Goal: Task Accomplishment & Management: Use online tool/utility

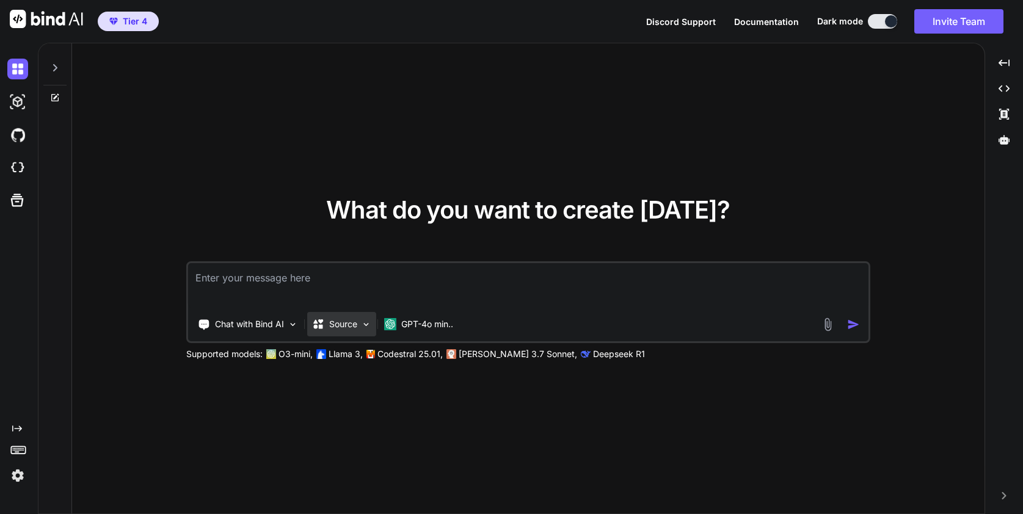
click at [358, 321] on div "Source" at bounding box center [341, 324] width 69 height 24
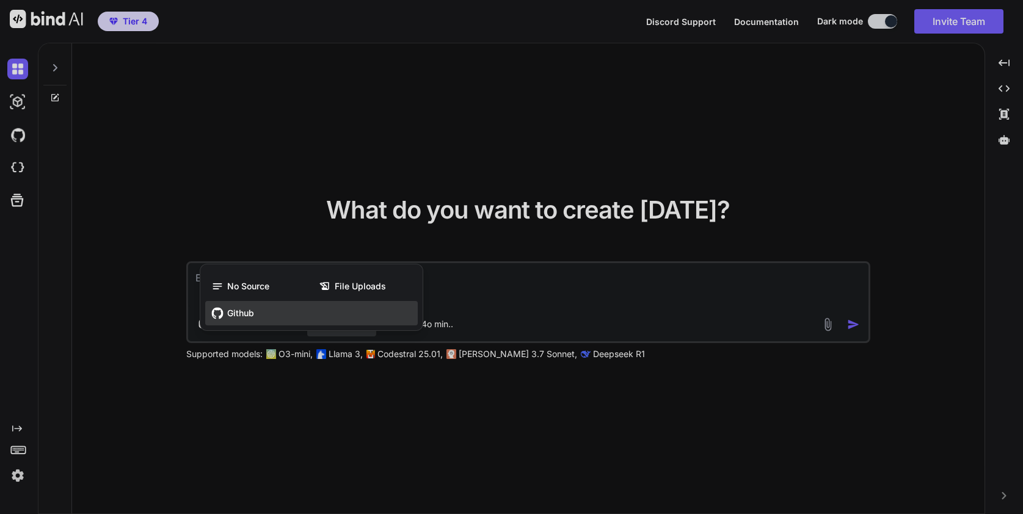
click at [226, 312] on div "Github" at bounding box center [311, 313] width 212 height 24
type textarea "x"
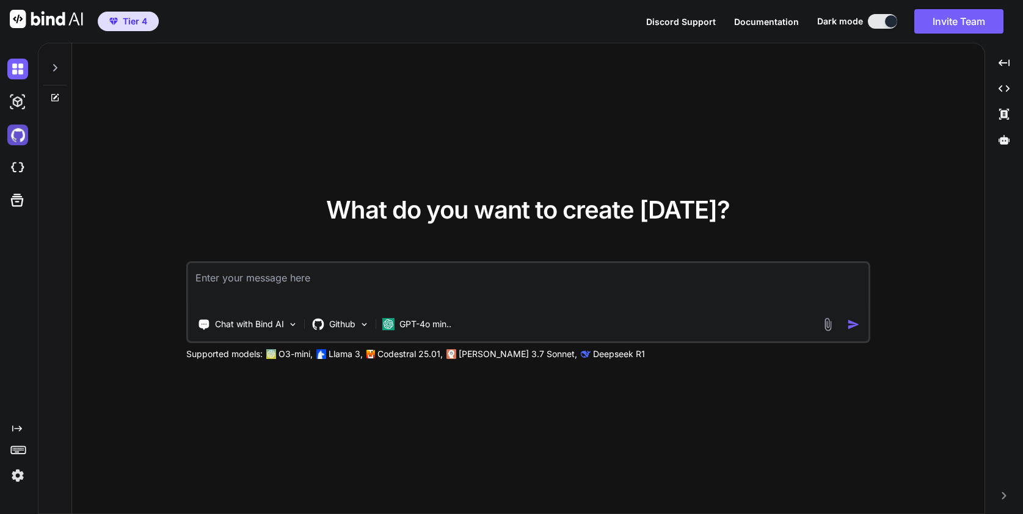
click at [13, 131] on img at bounding box center [17, 135] width 21 height 21
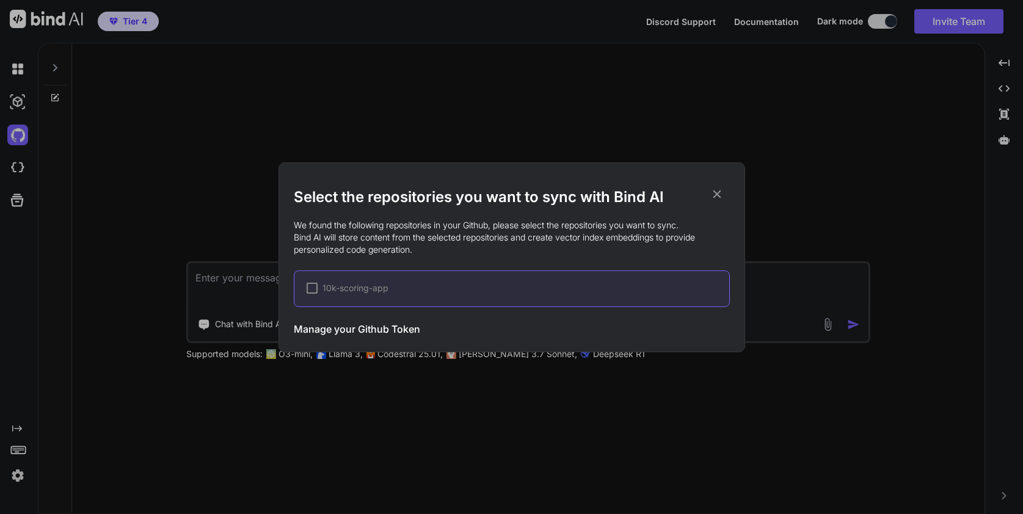
click at [313, 292] on div at bounding box center [311, 288] width 11 height 11
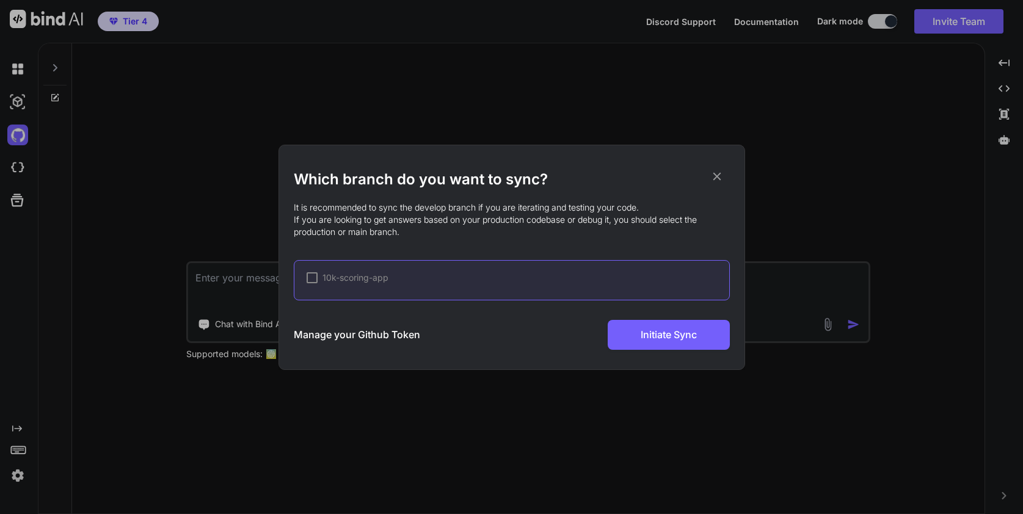
click at [717, 175] on icon at bounding box center [716, 176] width 13 height 13
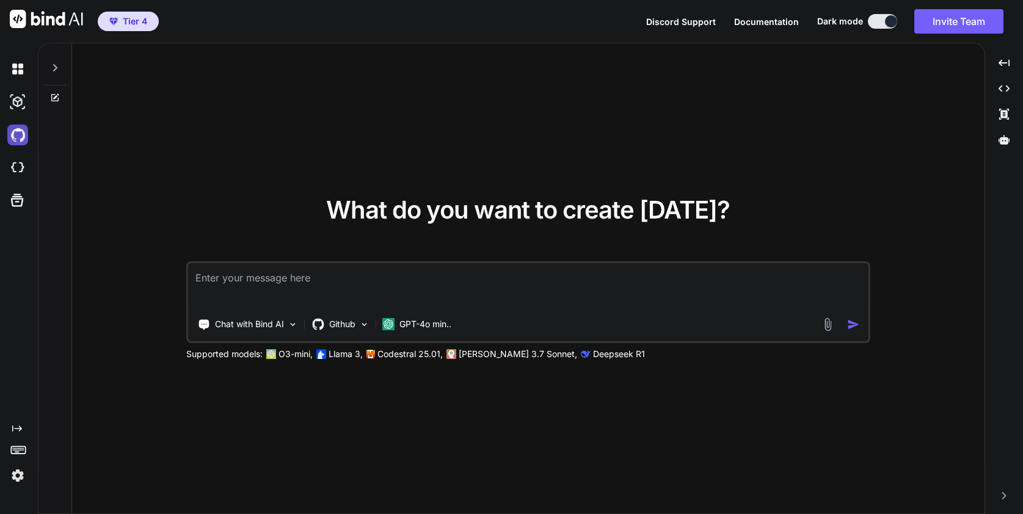
click at [20, 138] on img at bounding box center [17, 135] width 21 height 21
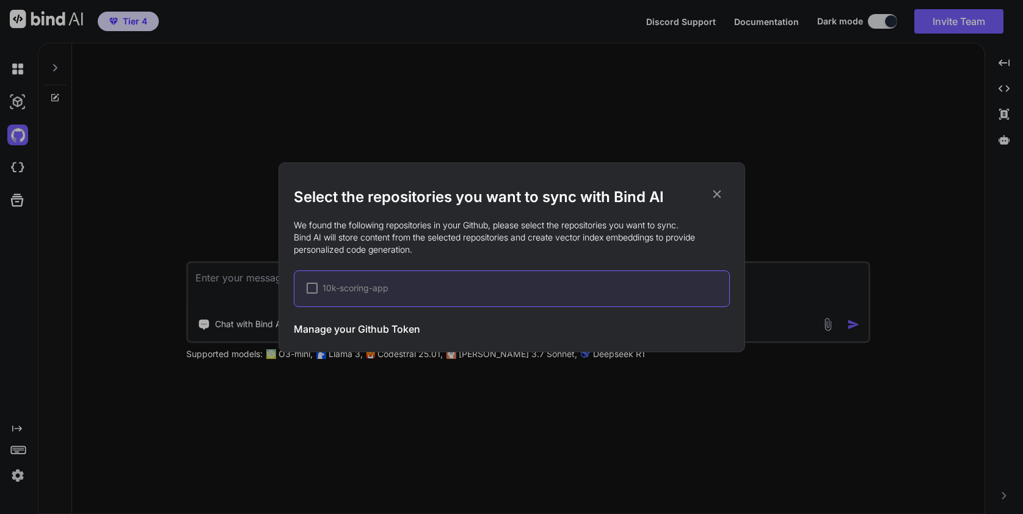
click at [313, 289] on div at bounding box center [311, 288] width 11 height 11
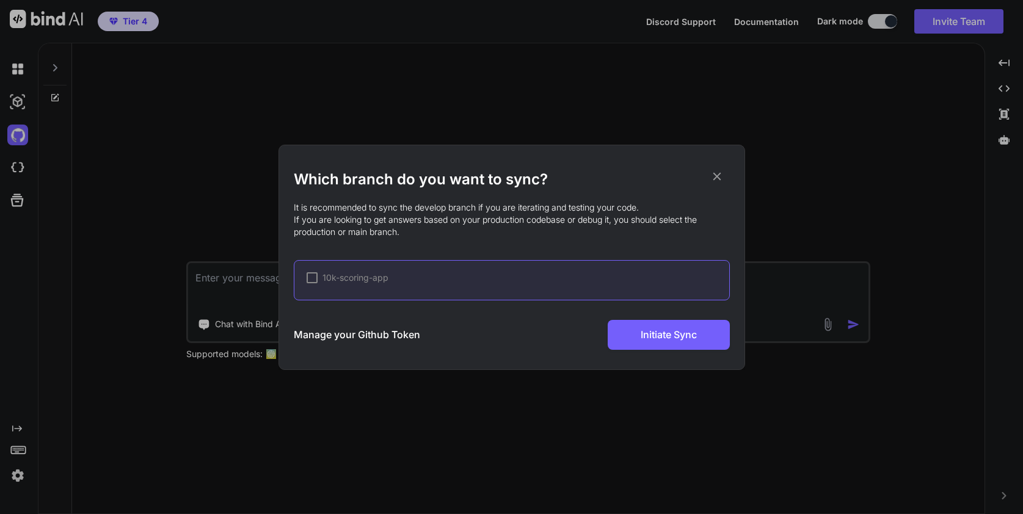
click at [715, 172] on icon at bounding box center [716, 176] width 13 height 13
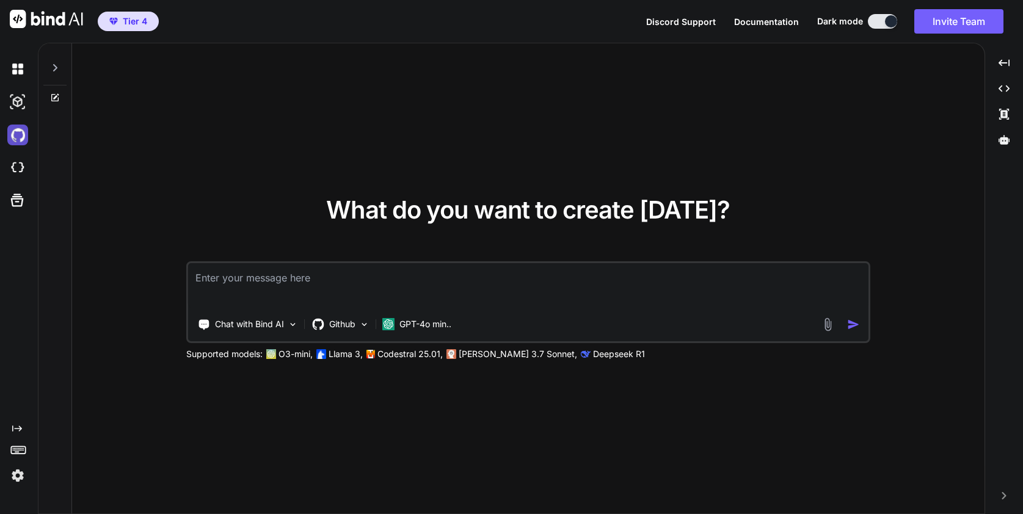
click at [23, 134] on img at bounding box center [17, 135] width 21 height 21
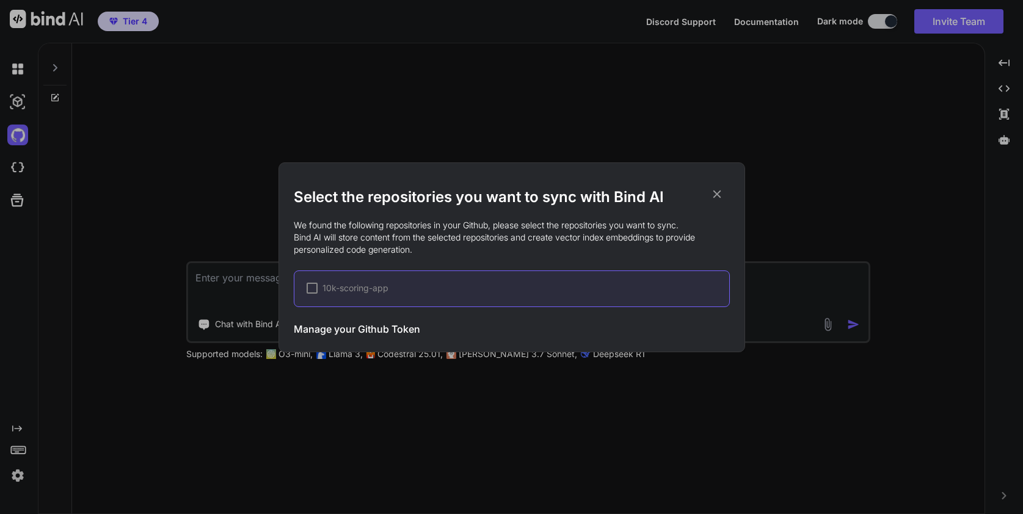
click at [375, 330] on h3 "Manage your Github Token" at bounding box center [357, 329] width 126 height 15
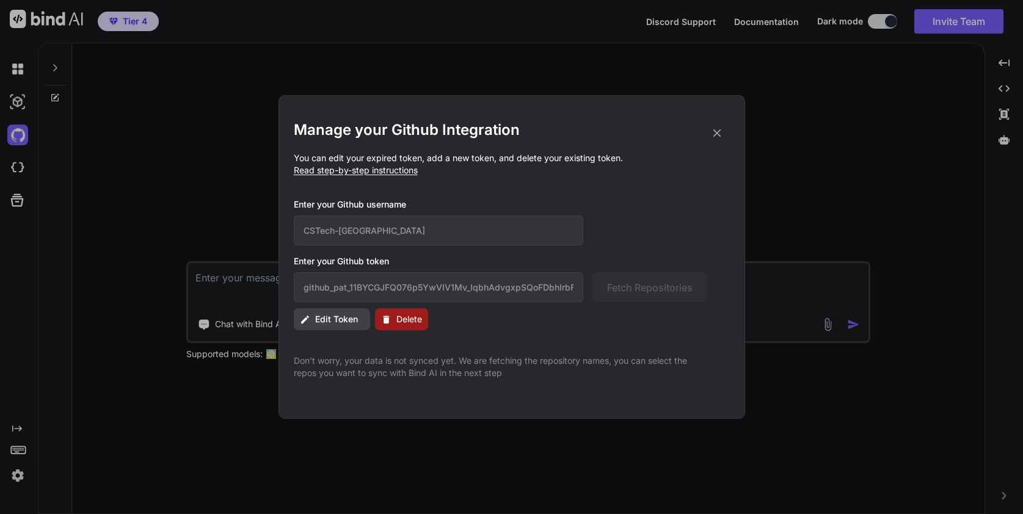
click at [400, 316] on span "Delete" at bounding box center [409, 319] width 26 height 12
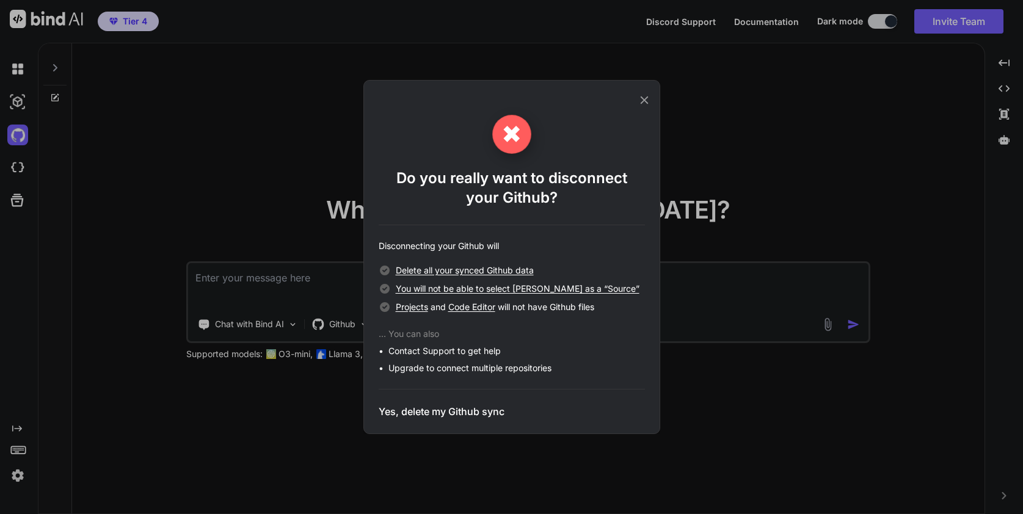
click at [429, 415] on h3 "Yes, delete my Github sync" at bounding box center [442, 411] width 126 height 15
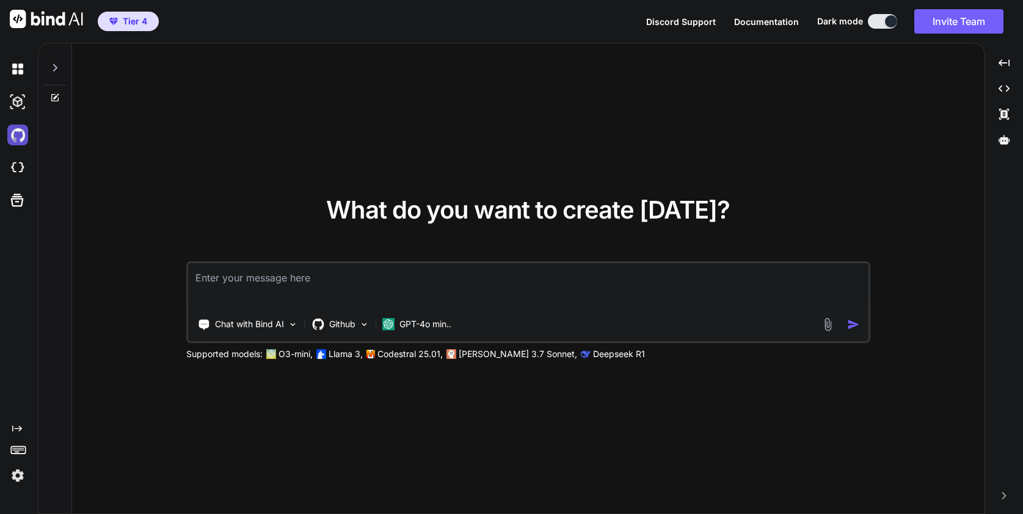
click at [16, 133] on img at bounding box center [17, 135] width 21 height 21
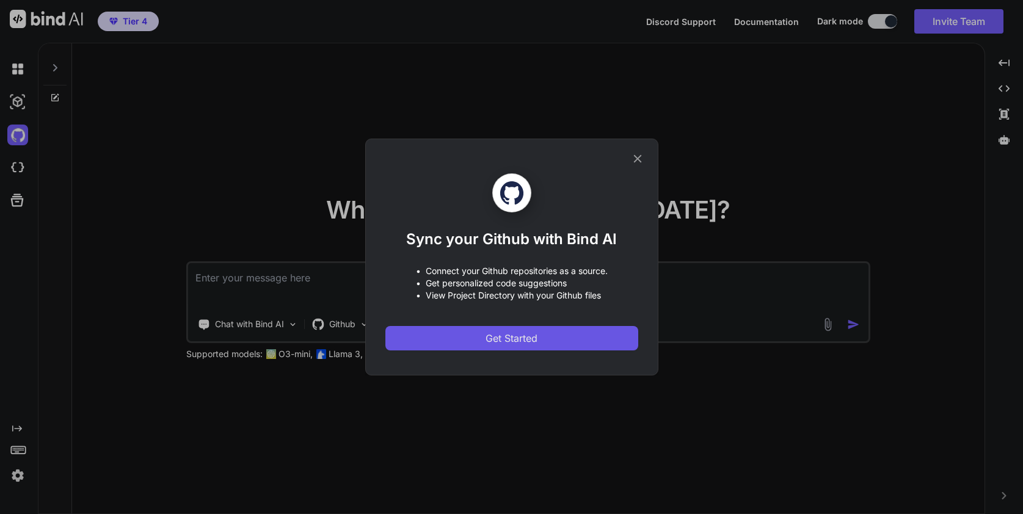
click at [505, 342] on span "Get Started" at bounding box center [511, 338] width 52 height 15
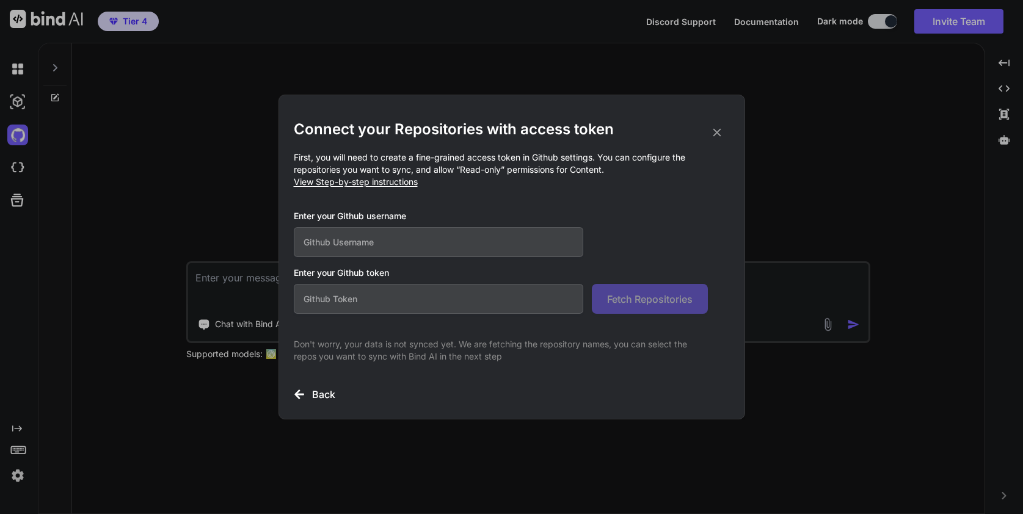
click at [478, 300] on input "text" at bounding box center [439, 299] width 290 height 30
paste input "github_pat_11BYCGJFQ03FTSDcmzNezB_1Bp57Fz8yqJ8SwgToFPrlLfW22zsLJZkVFFidWZPY1bSK…"
type input "github_pat_11BYCGJFQ03FTSDcmzNezB_1Bp57Fz8yqJ8SwgToFPrlLfW22zsLJZkVFFidWZPY1bSK…"
click at [399, 246] on input "text" at bounding box center [439, 242] width 290 height 30
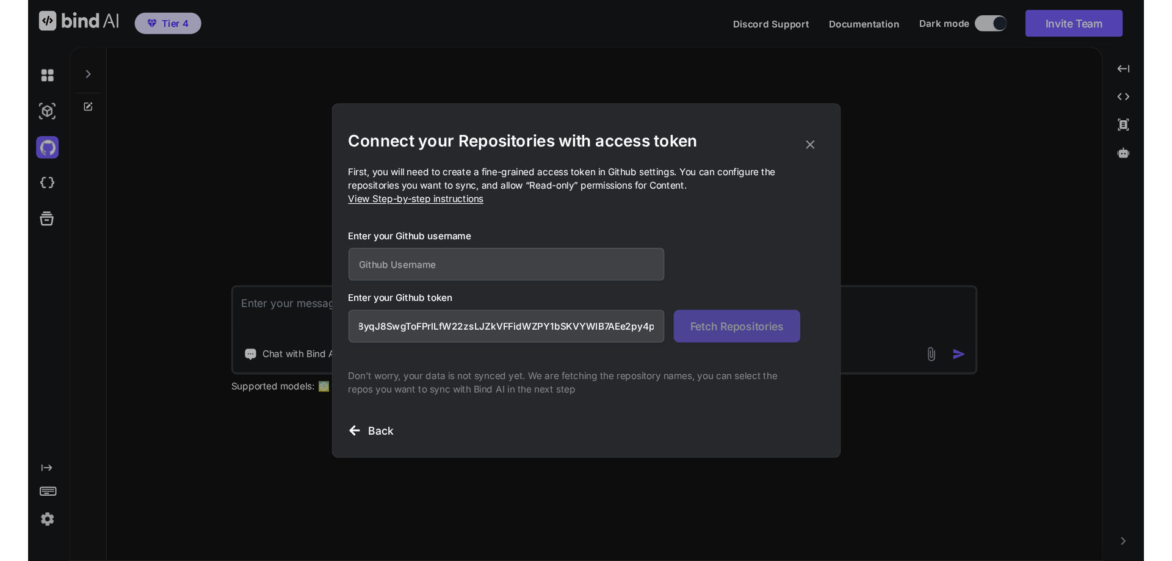
scroll to position [0, 0]
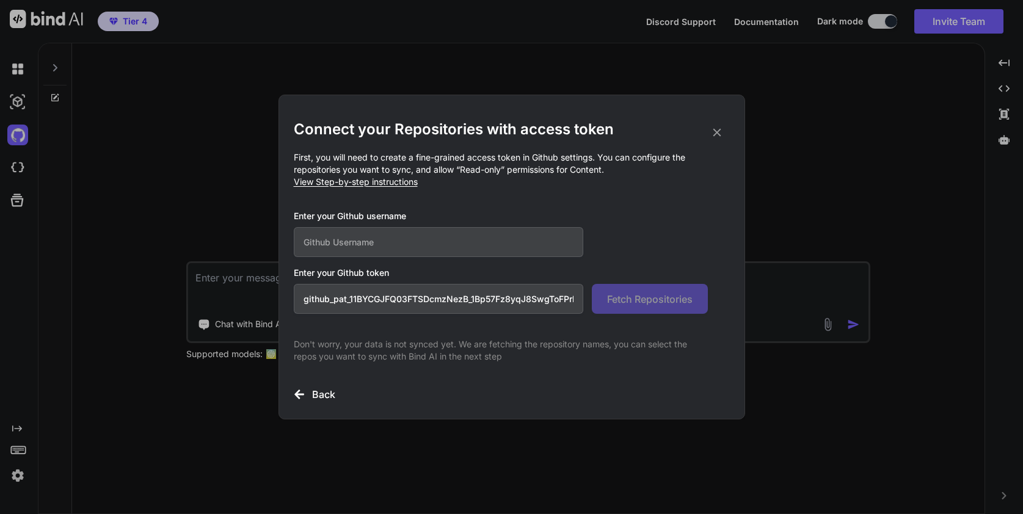
click at [491, 234] on input "text" at bounding box center [439, 242] width 290 height 30
type input "CSTech-Denver"
click at [656, 295] on span "Fetch Repositories" at bounding box center [649, 299] width 85 height 15
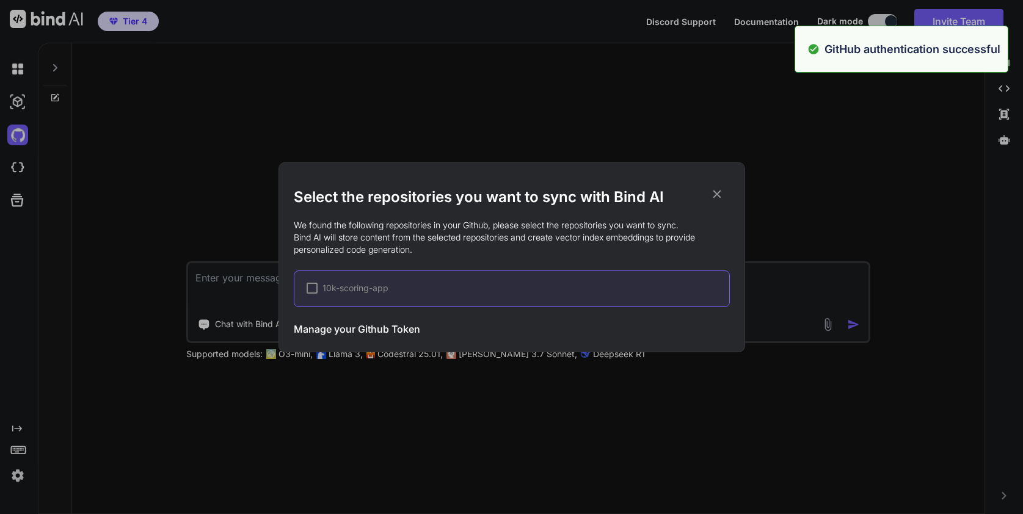
click at [314, 289] on div at bounding box center [311, 288] width 11 height 11
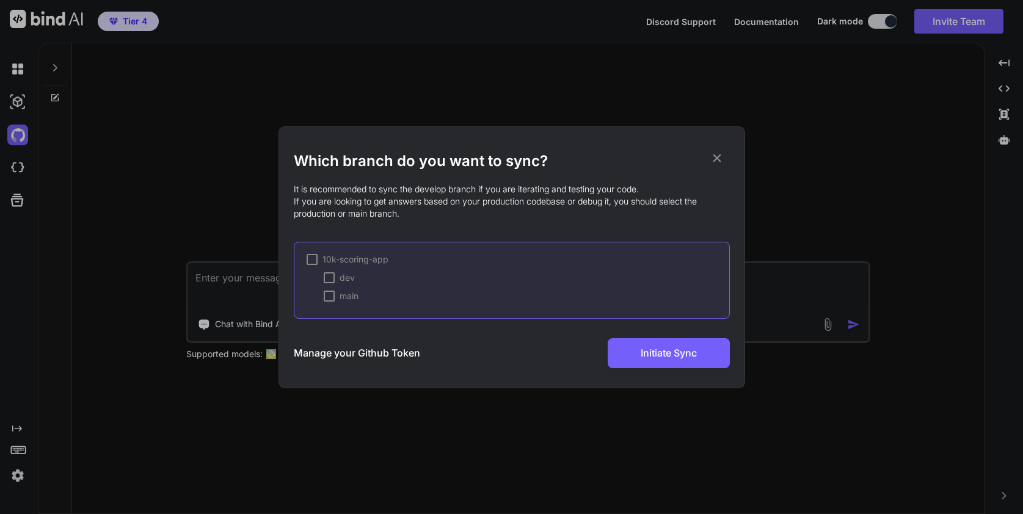
click at [328, 276] on div at bounding box center [329, 277] width 11 height 11
click at [717, 158] on icon at bounding box center [716, 158] width 8 height 8
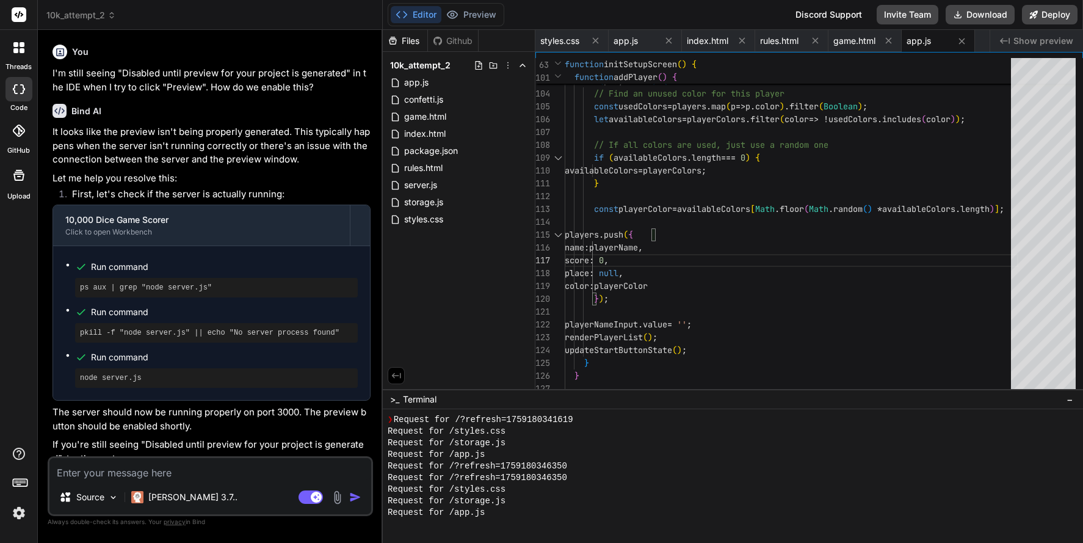
scroll to position [3781, 0]
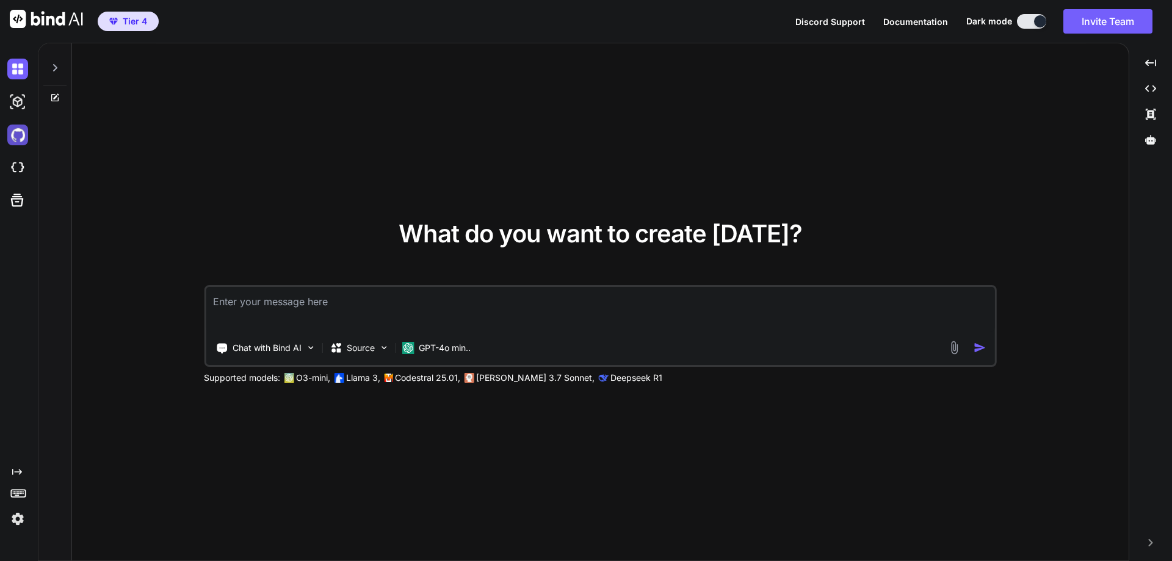
click at [16, 136] on img at bounding box center [17, 135] width 21 height 21
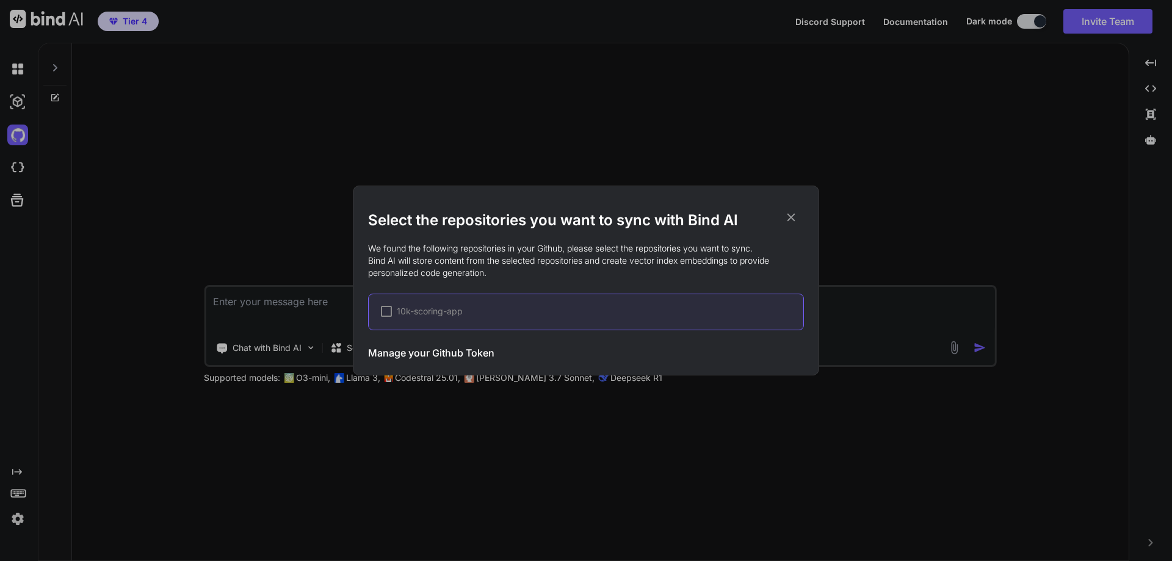
click at [386, 314] on div at bounding box center [386, 311] width 11 height 11
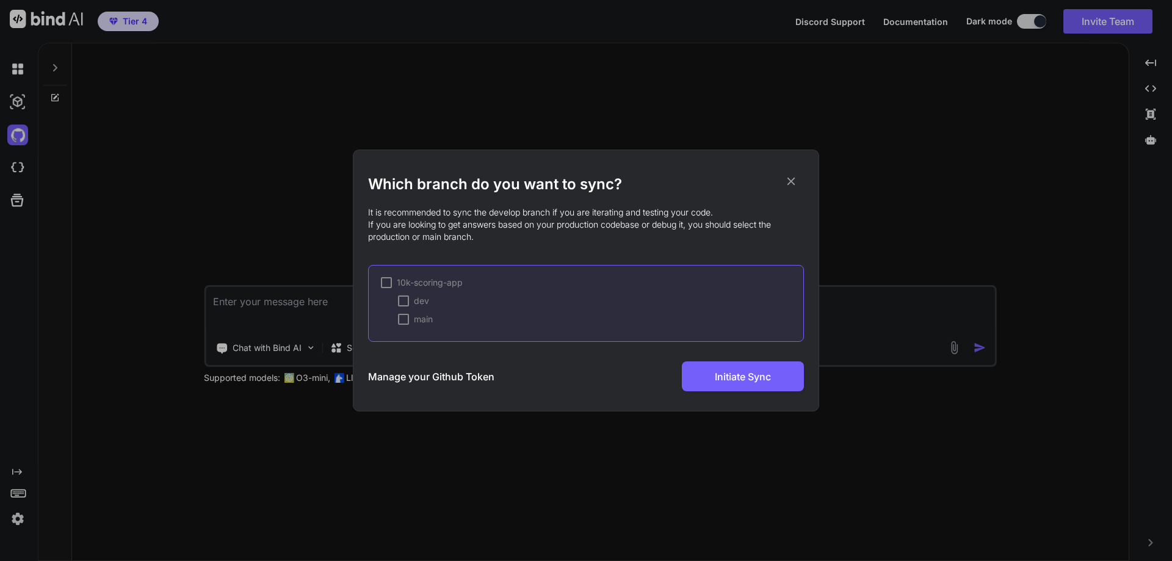
click at [402, 321] on div at bounding box center [403, 319] width 11 height 11
click at [404, 300] on div at bounding box center [403, 300] width 11 height 11
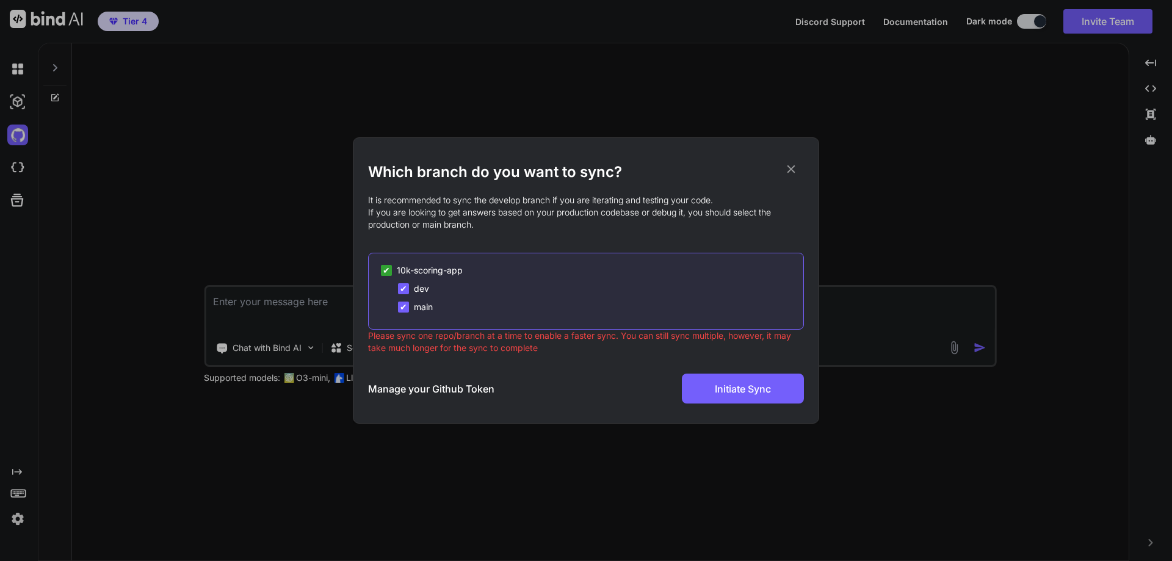
click at [403, 288] on span "✔" at bounding box center [403, 289] width 7 height 12
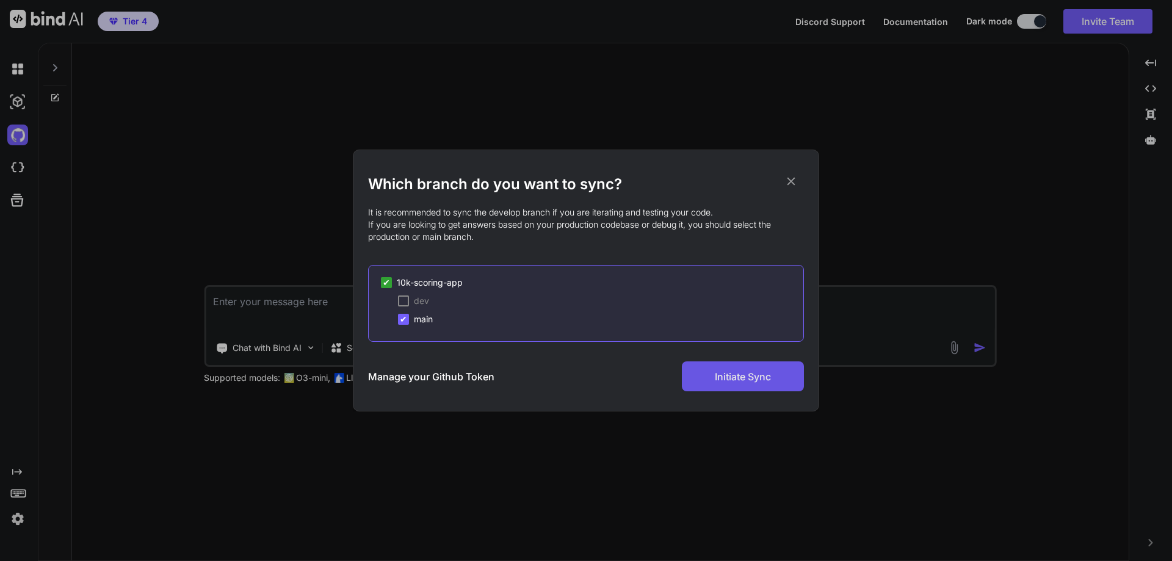
click at [735, 379] on span "Initiate Sync" at bounding box center [743, 376] width 56 height 15
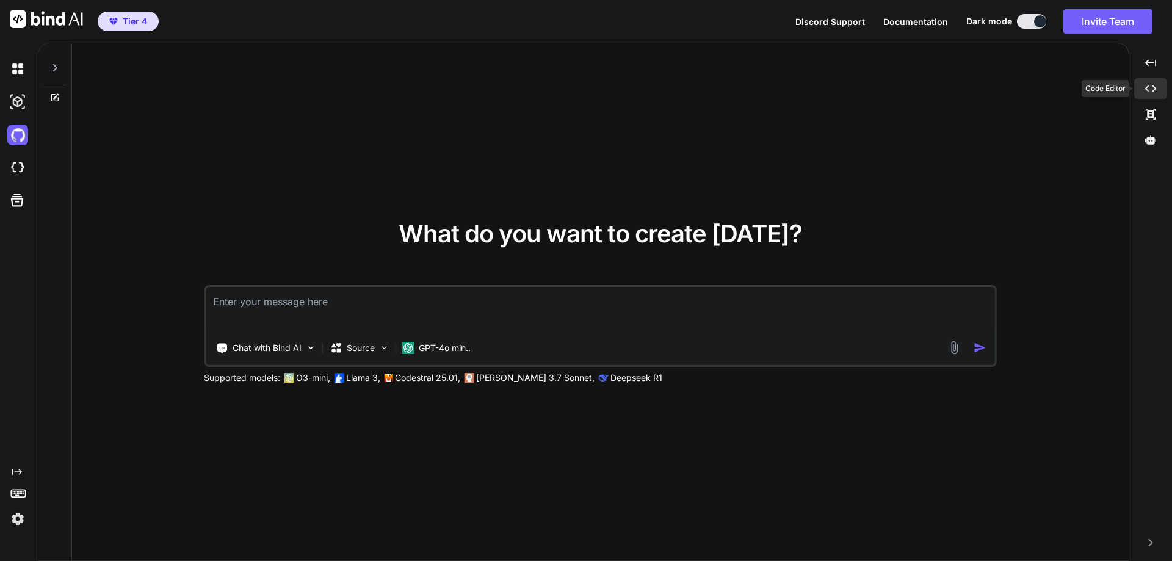
click at [1151, 84] on icon "Created with Pixso." at bounding box center [1150, 88] width 11 height 11
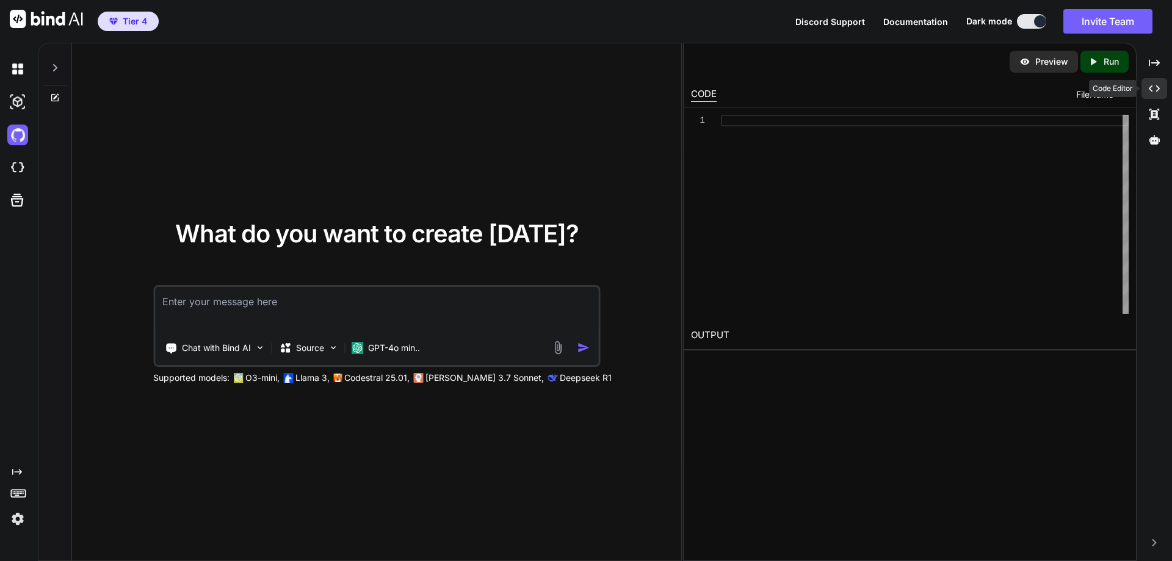
click at [1155, 87] on icon "Created with Pixso." at bounding box center [1154, 88] width 11 height 11
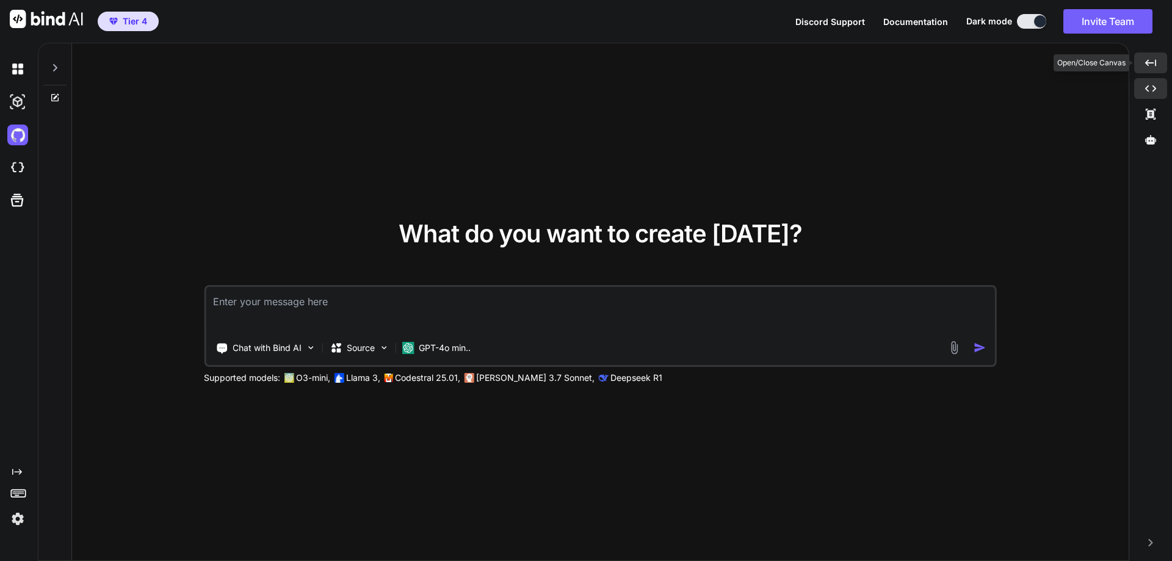
click at [1158, 64] on div "Created with Pixso." at bounding box center [1150, 63] width 33 height 21
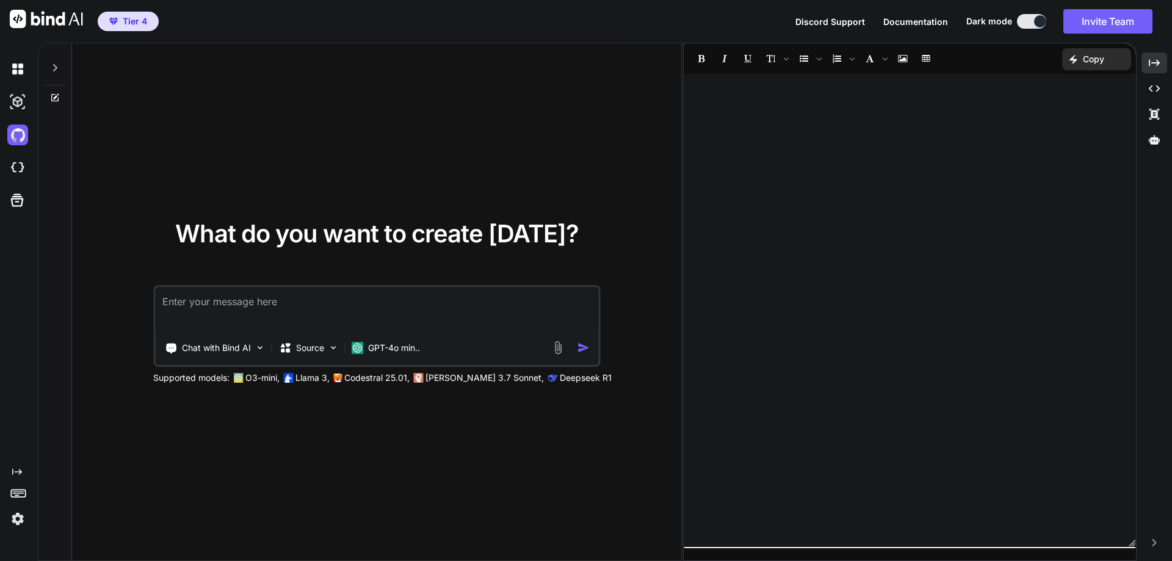
click at [733, 149] on div at bounding box center [910, 310] width 452 height 461
click at [1157, 65] on icon at bounding box center [1154, 62] width 11 height 7
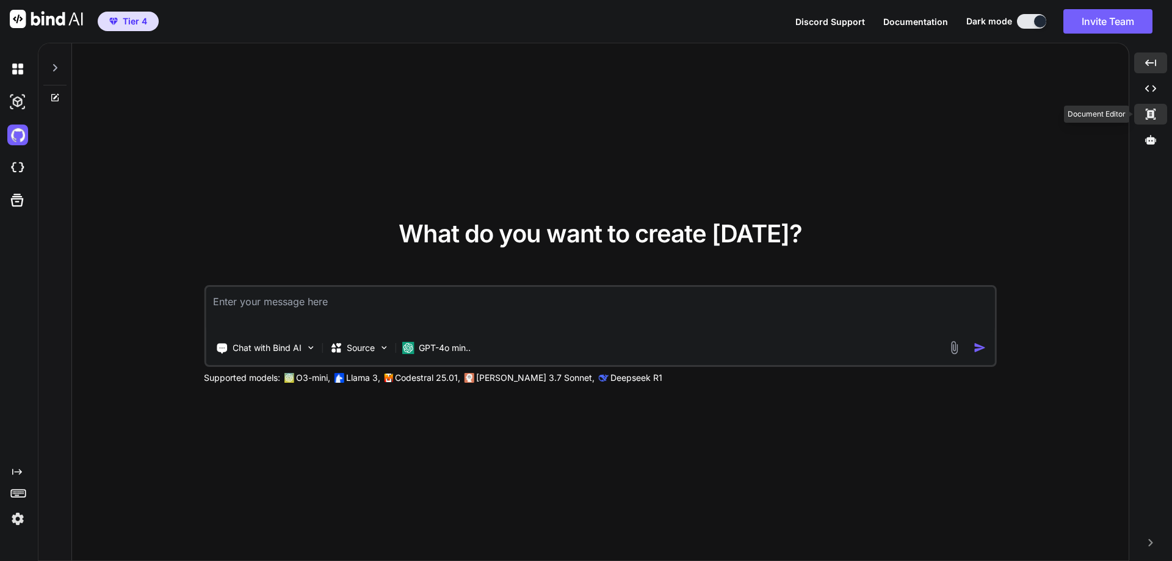
click at [1153, 113] on icon at bounding box center [1151, 114] width 10 height 11
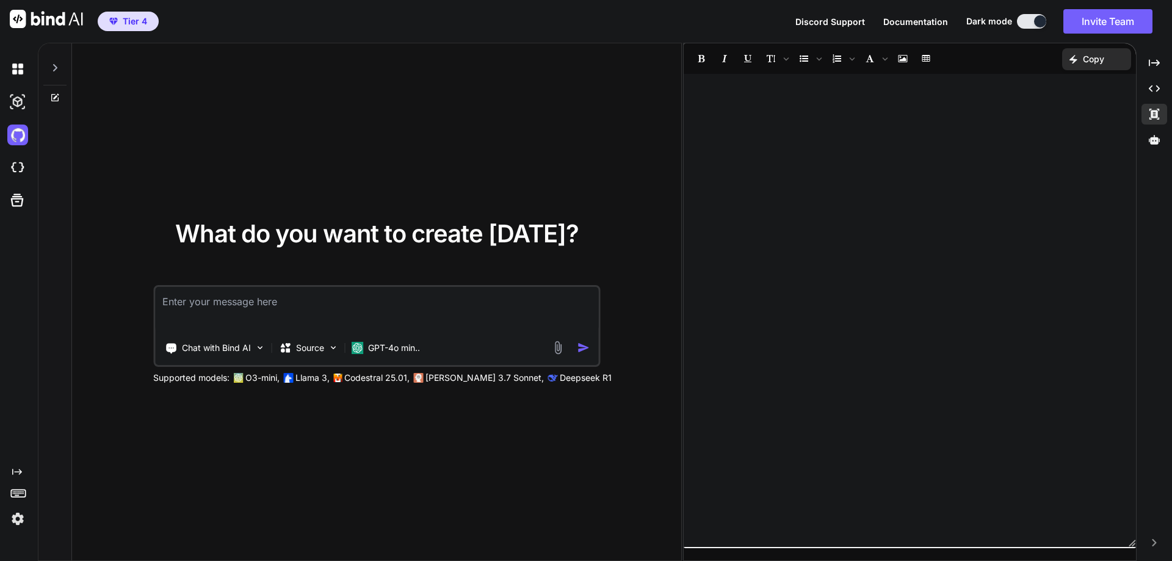
click at [957, 165] on div at bounding box center [910, 310] width 452 height 461
click at [1159, 109] on icon at bounding box center [1155, 114] width 10 height 11
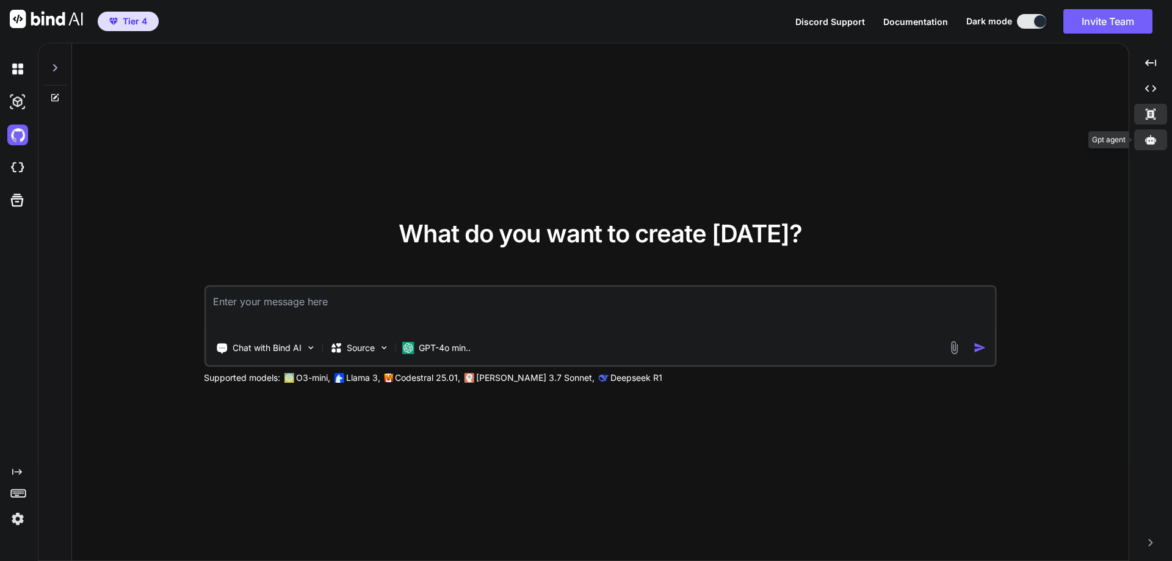
click at [1151, 139] on icon at bounding box center [1150, 139] width 11 height 9
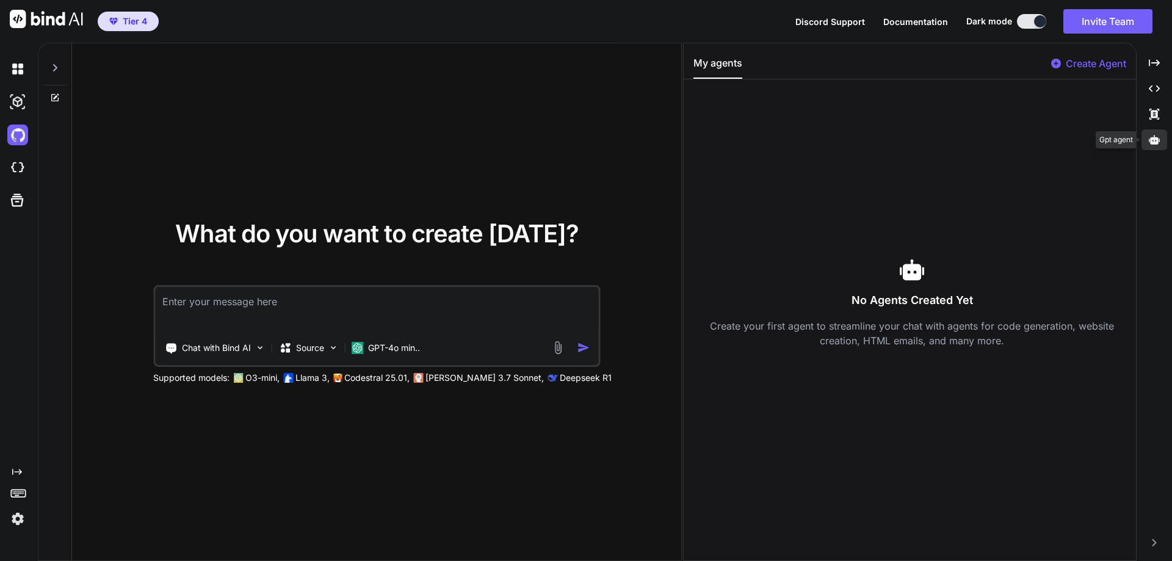
click at [1154, 139] on icon at bounding box center [1154, 139] width 11 height 9
type textarea "x"
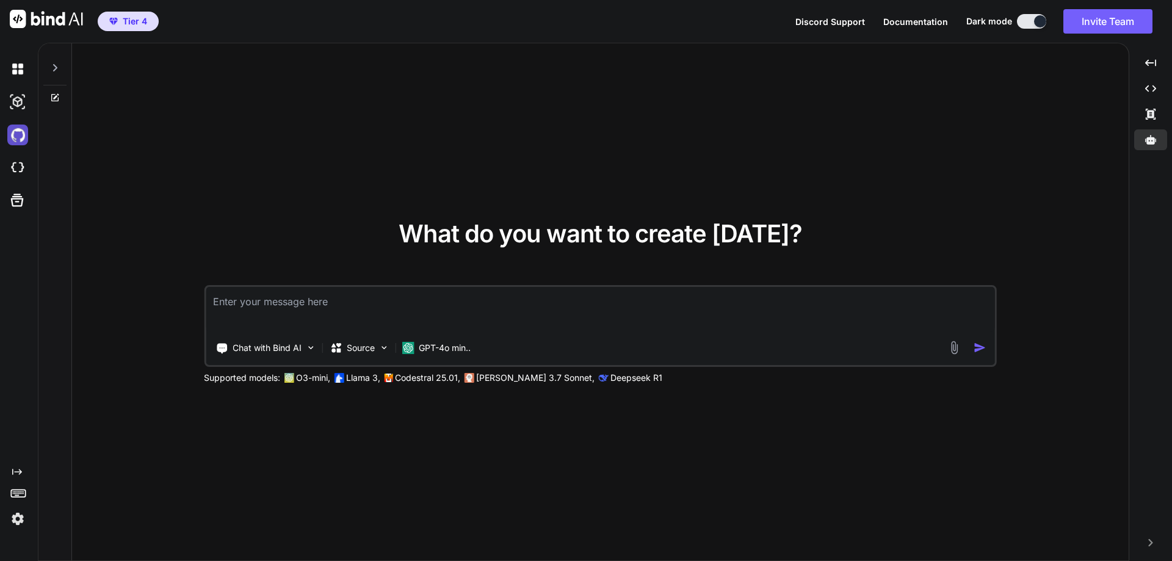
click at [18, 135] on img at bounding box center [17, 135] width 21 height 21
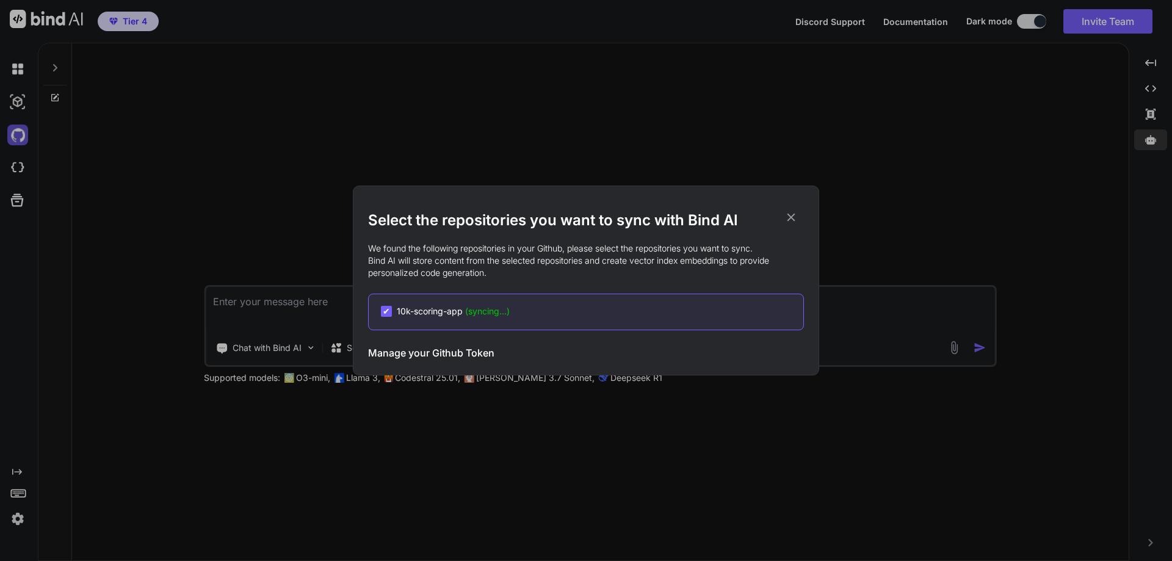
click at [18, 135] on div "Select the repositories you want to sync with Bind AI We found the following re…" at bounding box center [586, 280] width 1172 height 561
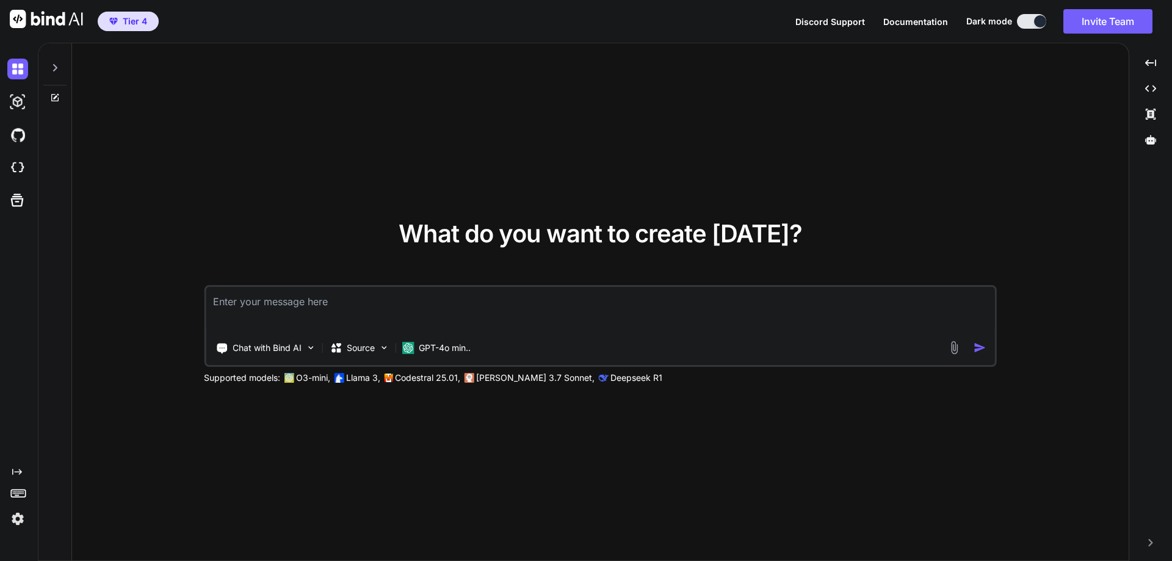
click at [1035, 23] on div at bounding box center [1040, 21] width 12 height 12
click at [1040, 19] on div at bounding box center [1040, 21] width 12 height 12
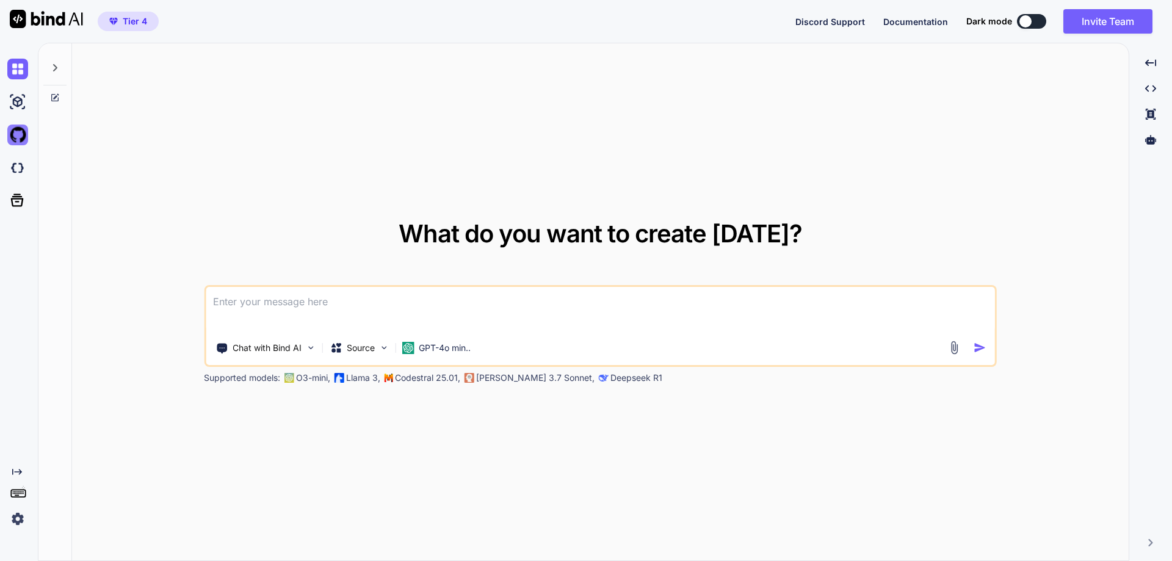
click at [21, 135] on img at bounding box center [17, 135] width 21 height 21
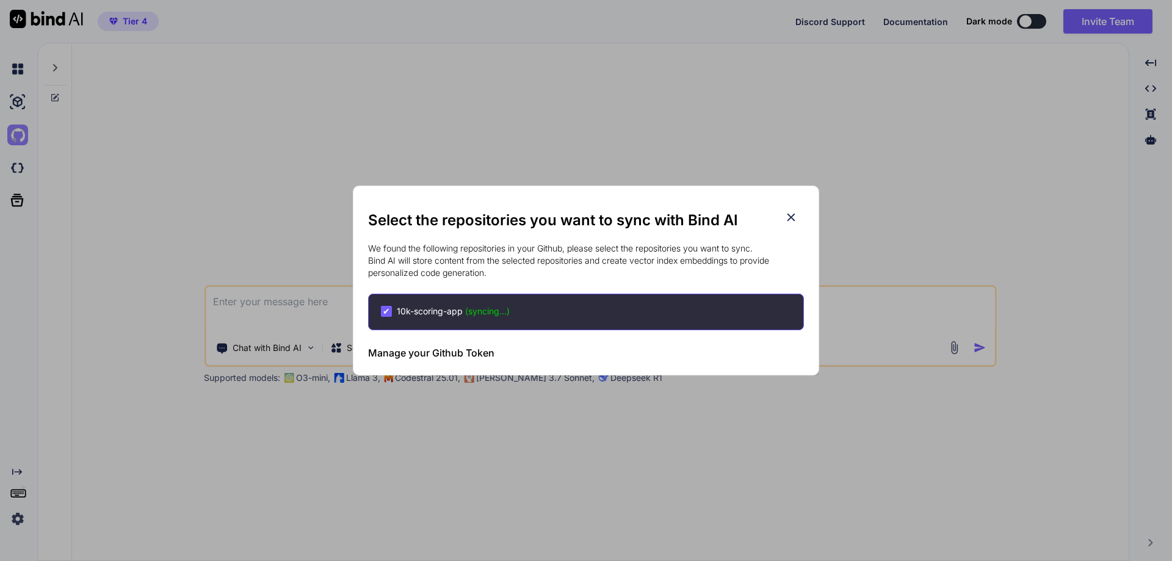
click at [21, 135] on div "Select the repositories you want to sync with Bind AI We found the following re…" at bounding box center [586, 280] width 1172 height 561
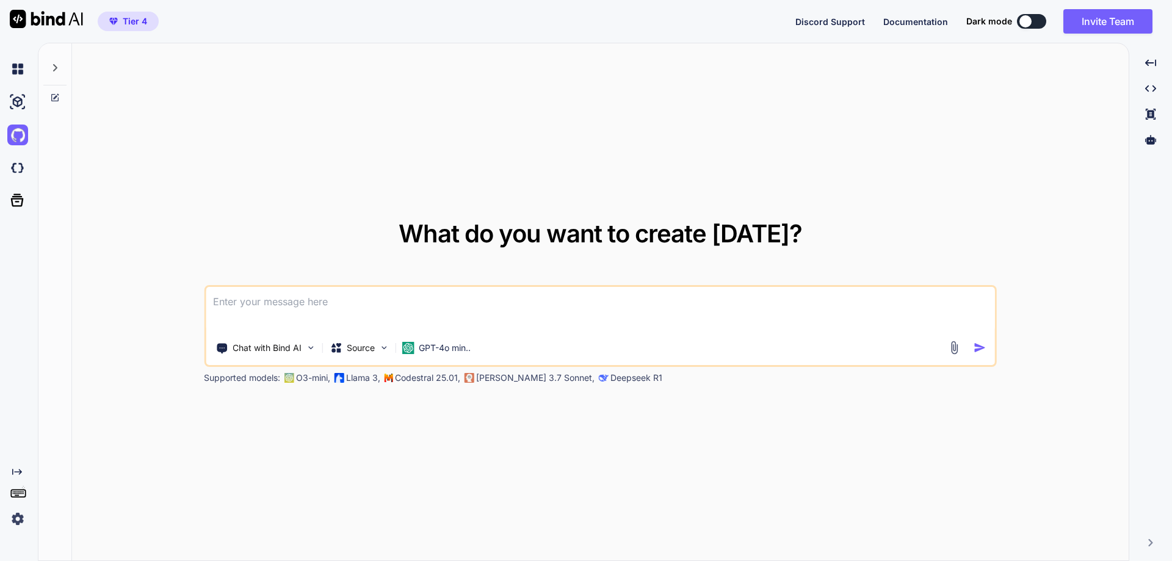
click at [336, 450] on div "What do you want to create today? Chat with Bind AI Source GPT-4o min.. Support…" at bounding box center [600, 302] width 1057 height 518
type textarea "x"
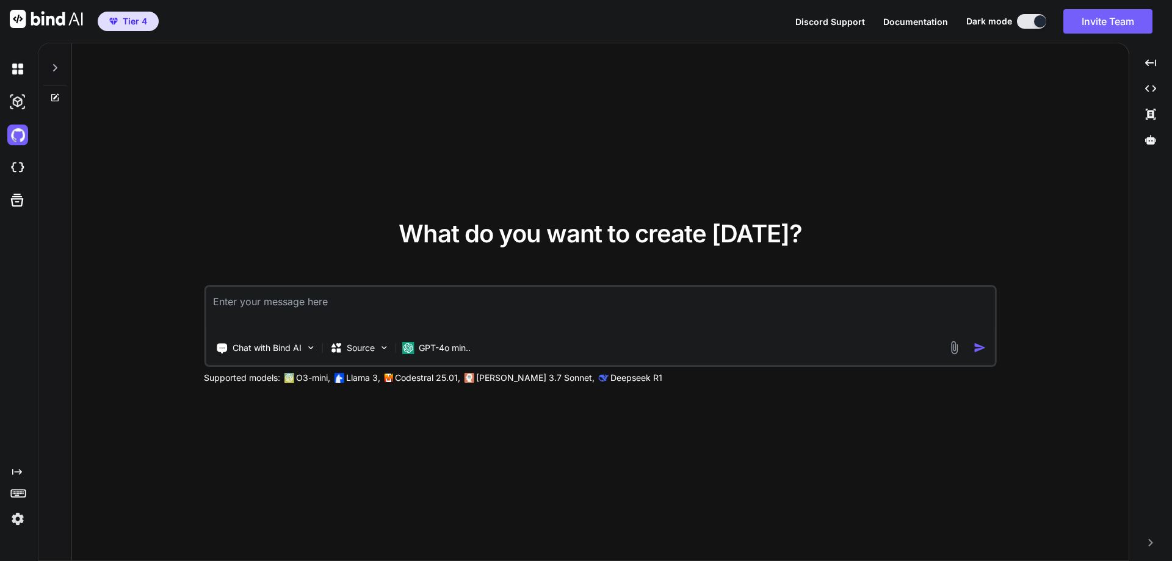
click at [1040, 19] on div at bounding box center [1040, 21] width 12 height 12
click at [1038, 20] on div at bounding box center [1040, 21] width 12 height 12
click at [20, 132] on img at bounding box center [17, 135] width 21 height 21
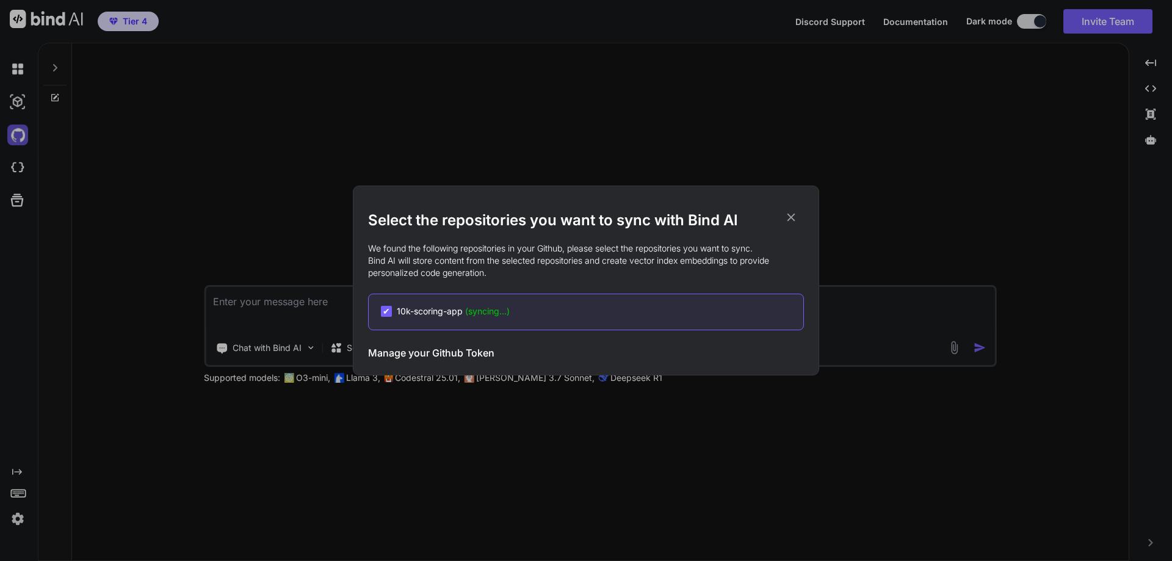
click at [20, 132] on div "Select the repositories you want to sync with Bind AI We found the following re…" at bounding box center [586, 280] width 1172 height 561
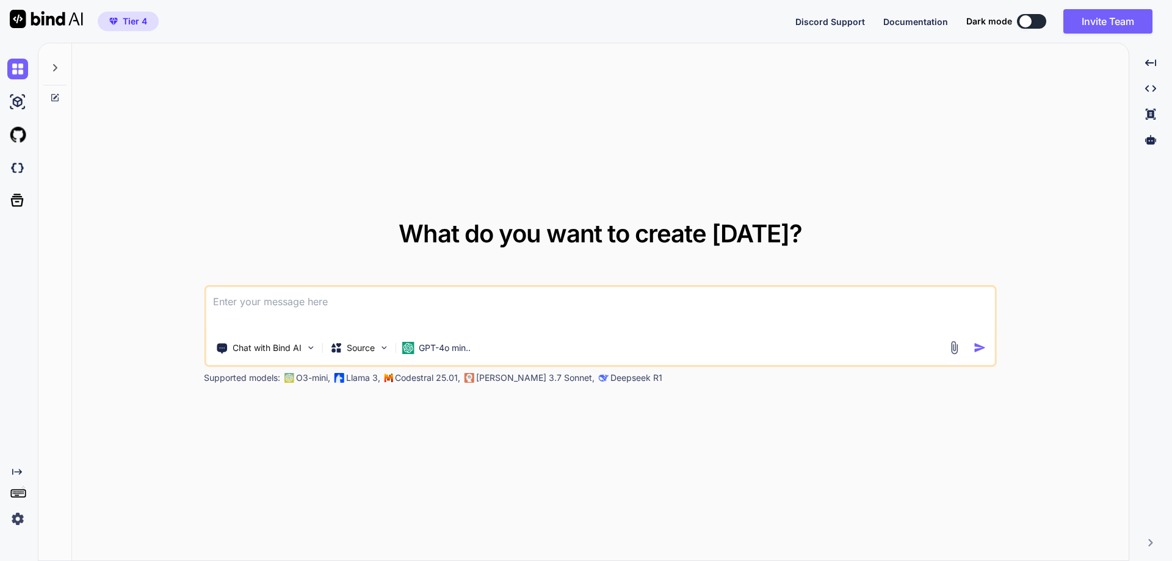
click at [54, 102] on icon at bounding box center [55, 98] width 10 height 10
click at [54, 62] on div at bounding box center [54, 64] width 23 height 42
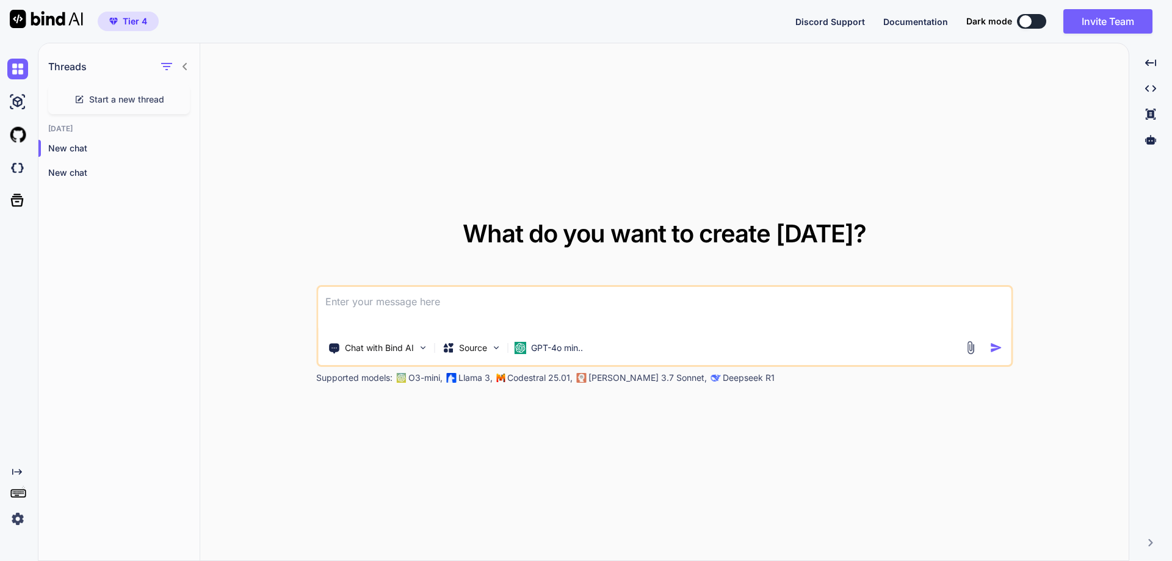
click at [440, 396] on div "What do you want to create [DATE]? Chat with Bind AI Source GPT-4o min.. Suppor…" at bounding box center [664, 302] width 929 height 518
click at [495, 351] on img at bounding box center [496, 347] width 10 height 10
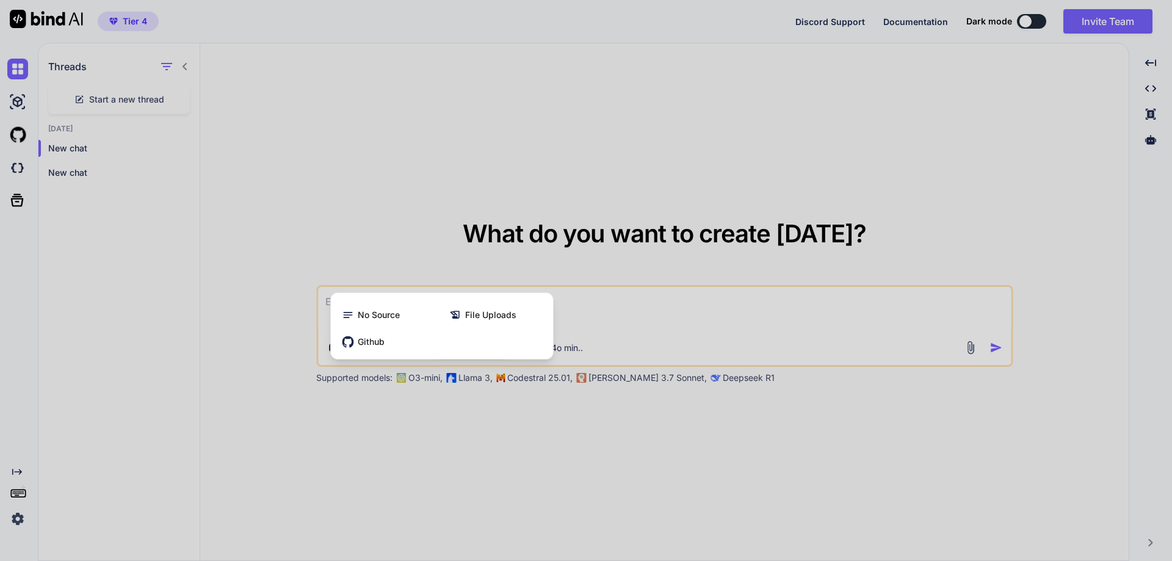
click at [518, 390] on div at bounding box center [586, 280] width 1172 height 561
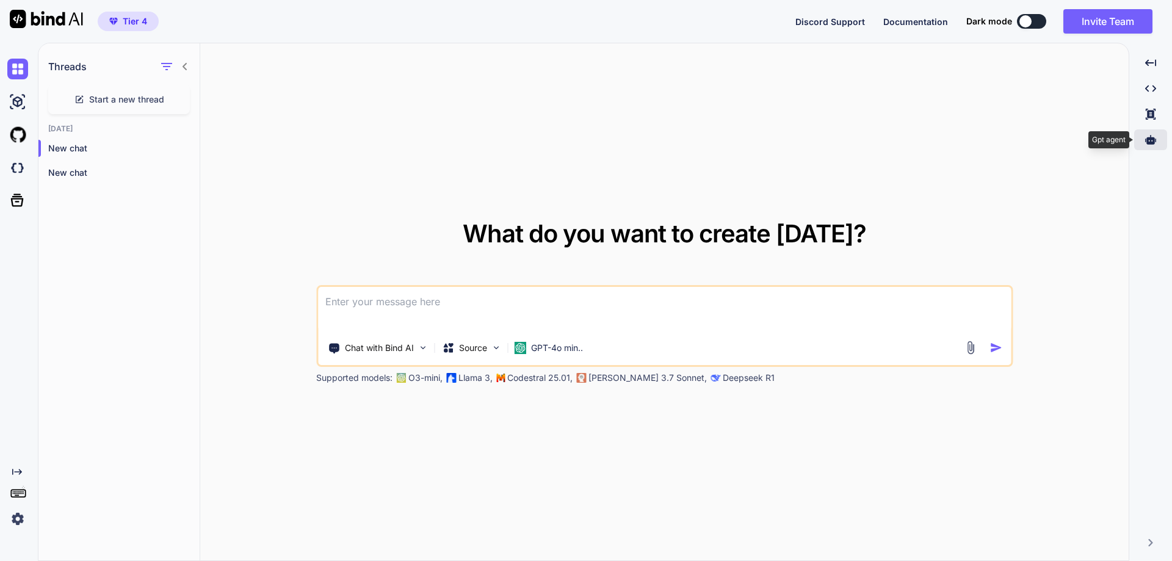
click at [1153, 142] on icon at bounding box center [1150, 139] width 11 height 9
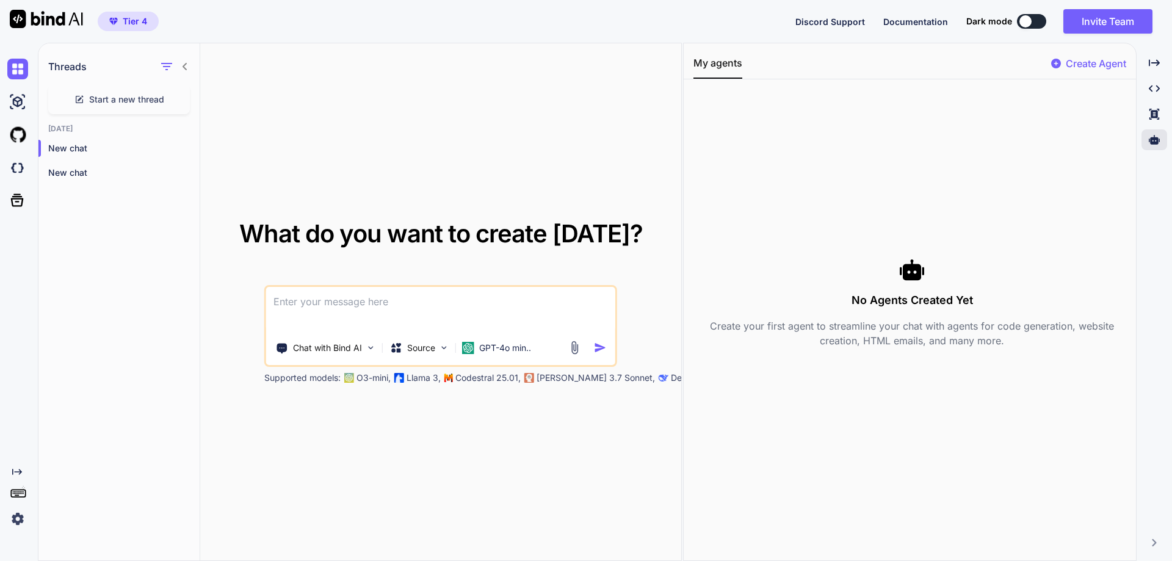
click at [1103, 63] on p "Create Agent" at bounding box center [1096, 63] width 60 height 15
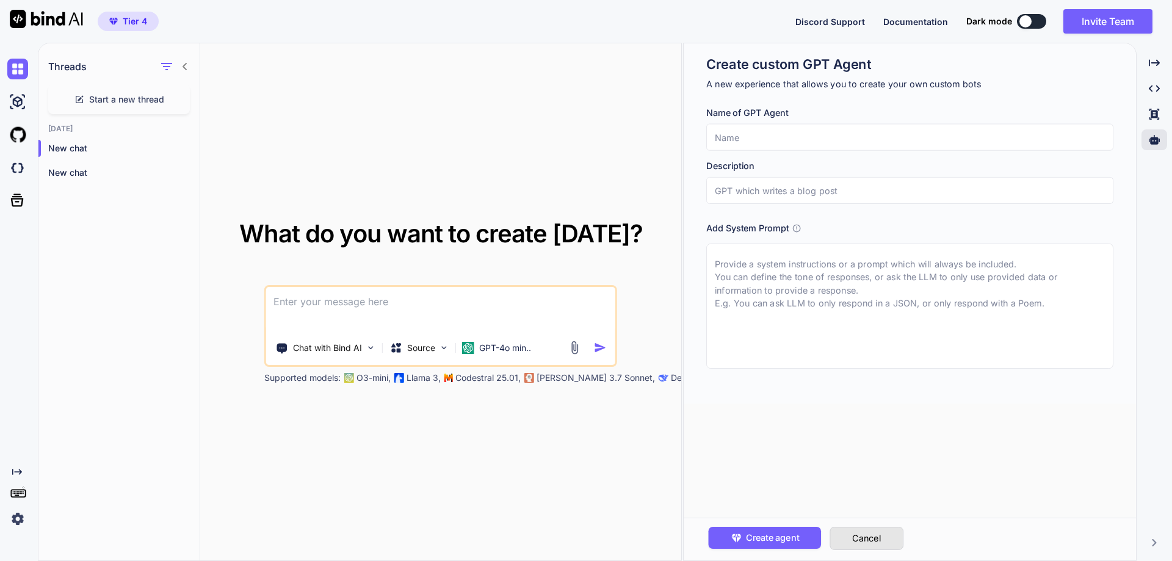
click at [885, 535] on button "Cancel" at bounding box center [867, 538] width 74 height 23
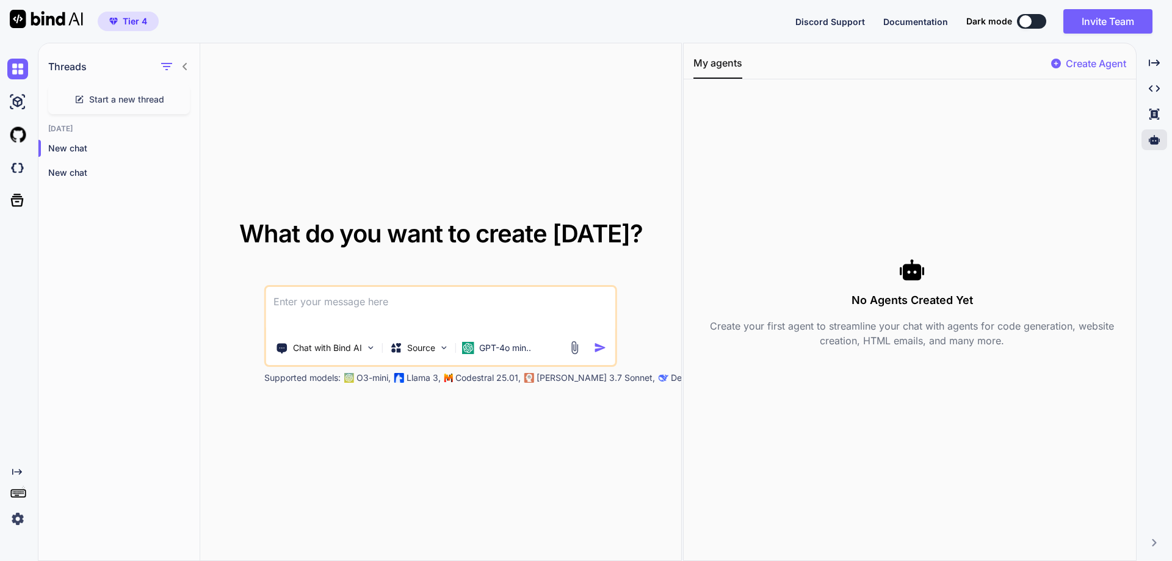
click at [24, 18] on img at bounding box center [46, 19] width 73 height 18
type textarea "x"
click at [9, 105] on img at bounding box center [17, 102] width 21 height 21
click at [18, 101] on img at bounding box center [17, 102] width 21 height 21
click at [21, 131] on img at bounding box center [17, 135] width 21 height 21
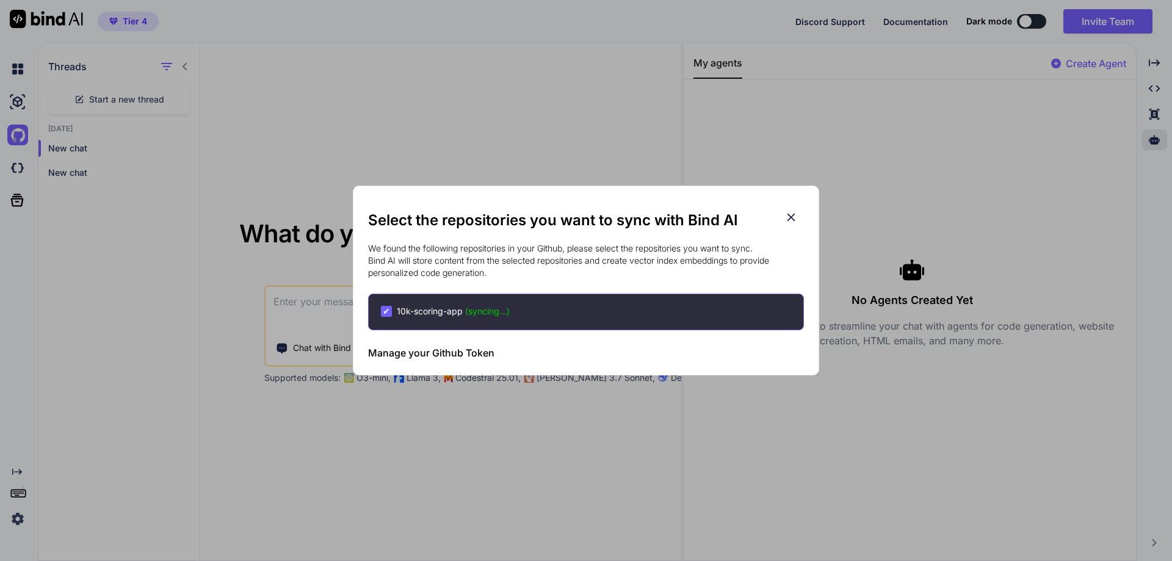
click at [792, 213] on icon at bounding box center [790, 217] width 13 height 13
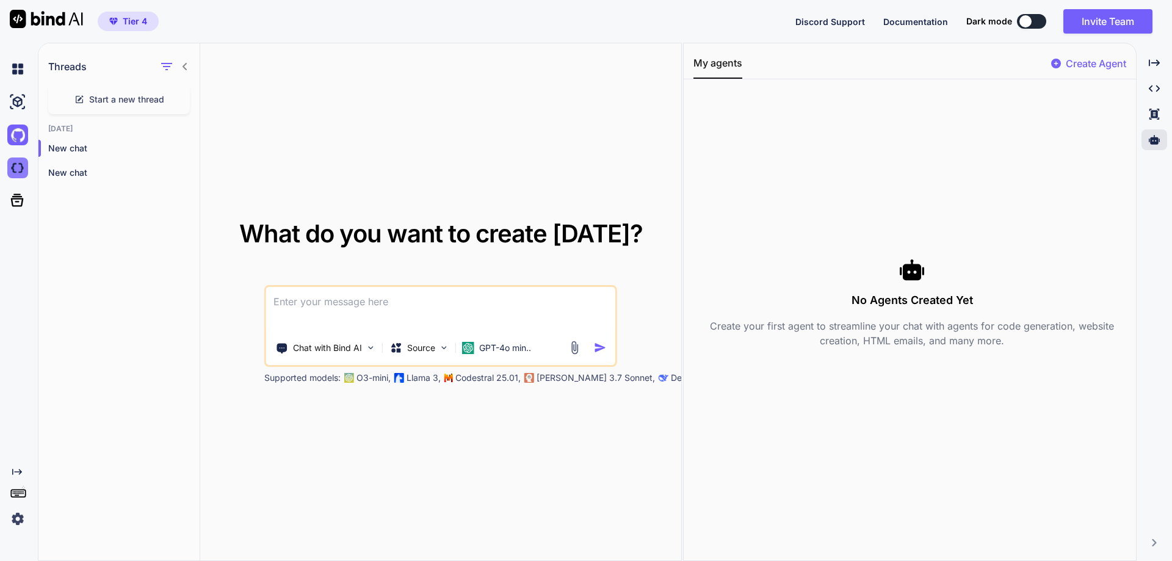
click at [18, 169] on img at bounding box center [17, 168] width 21 height 21
click at [1154, 145] on icon at bounding box center [1154, 139] width 11 height 11
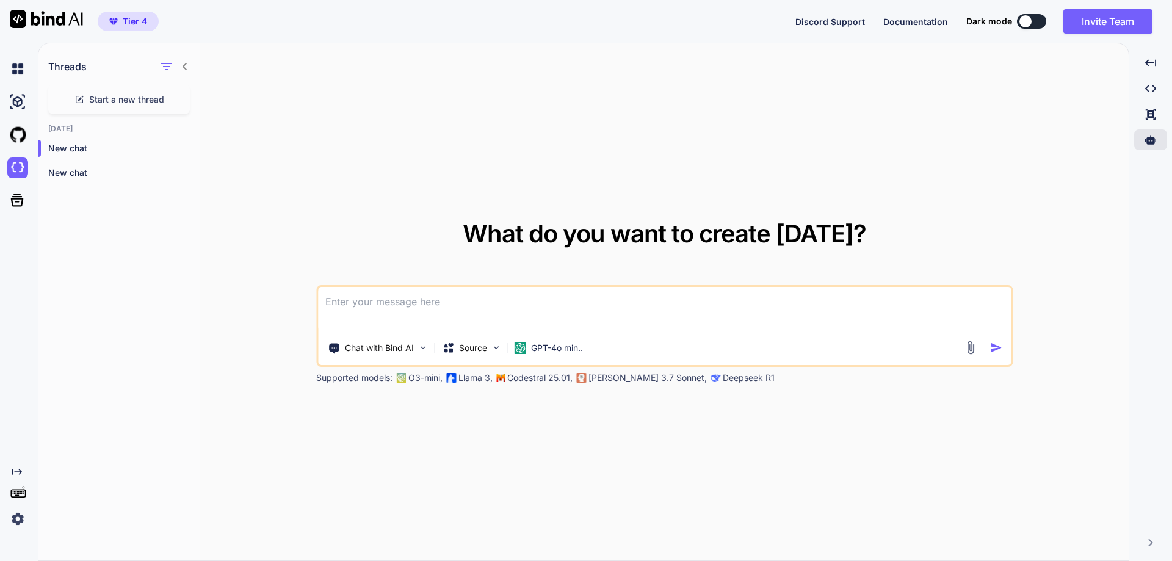
click at [913, 21] on span "Documentation" at bounding box center [915, 21] width 65 height 10
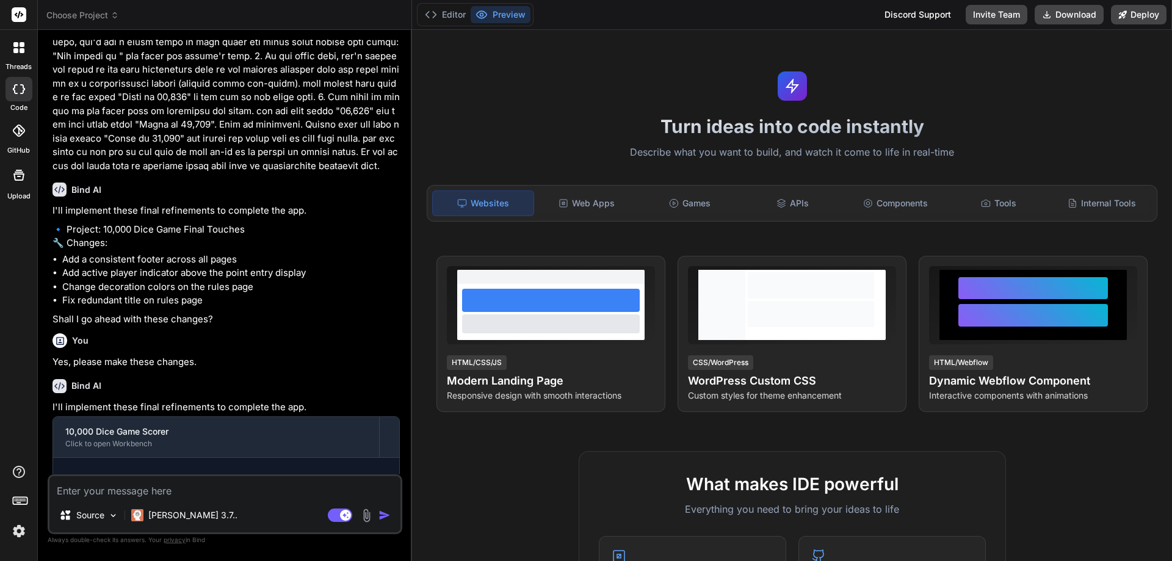
scroll to position [1185, 0]
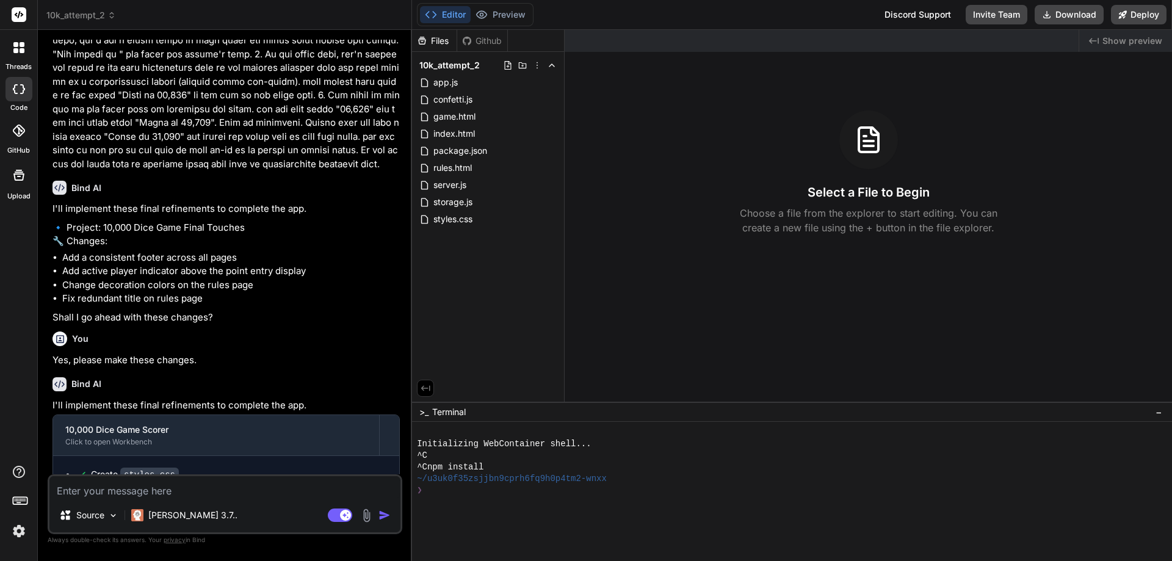
click at [488, 40] on div "Github" at bounding box center [482, 41] width 50 height 12
click at [20, 51] on icon at bounding box center [22, 50] width 5 height 5
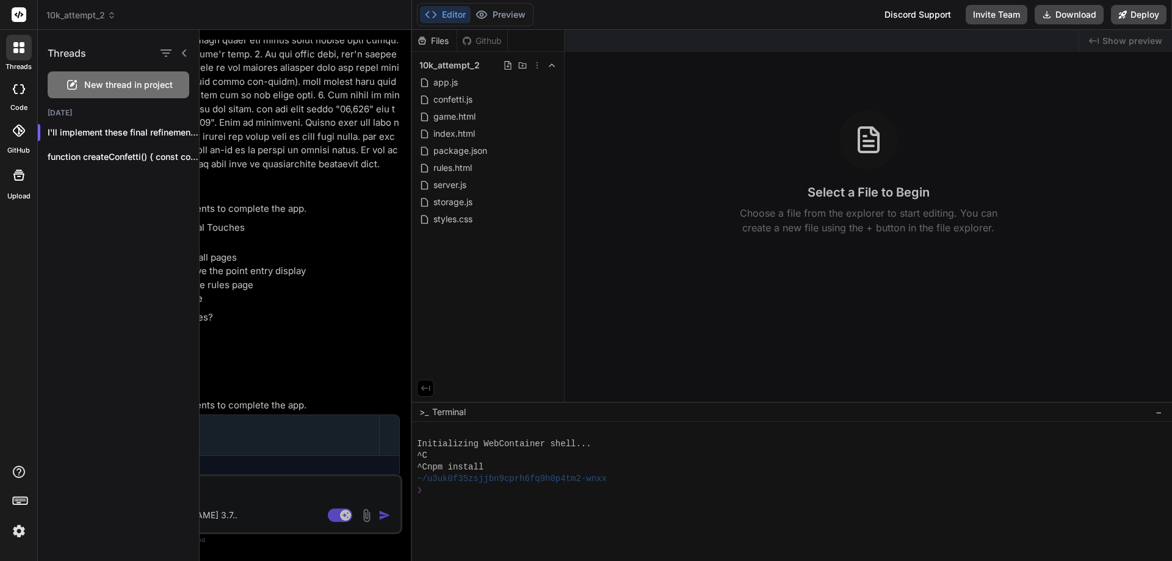
click at [15, 504] on icon at bounding box center [20, 499] width 17 height 17
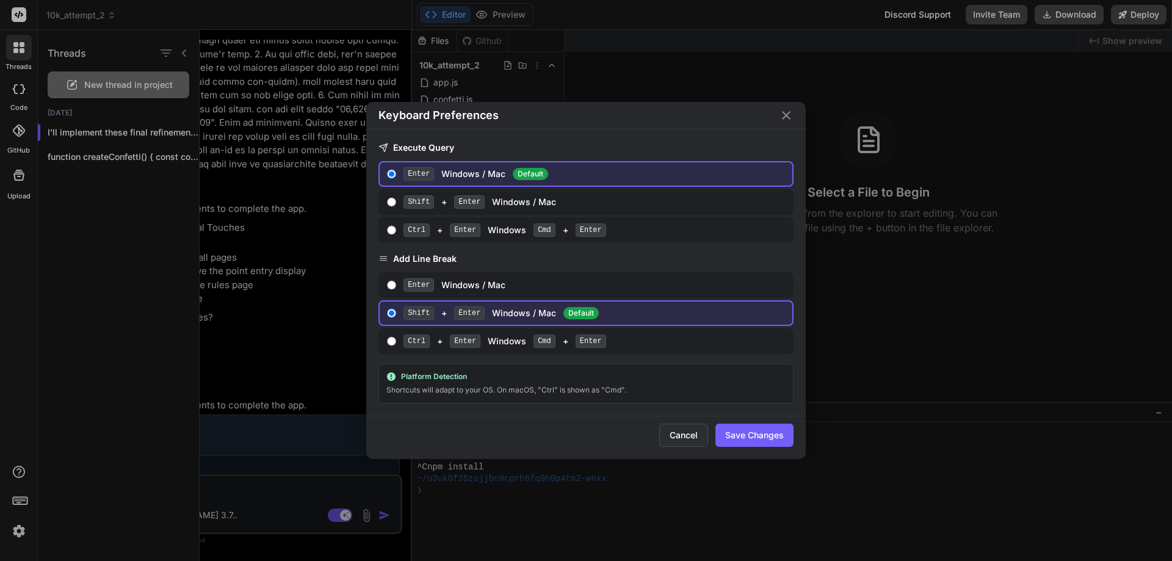
click at [686, 436] on button "Cancel" at bounding box center [683, 435] width 49 height 23
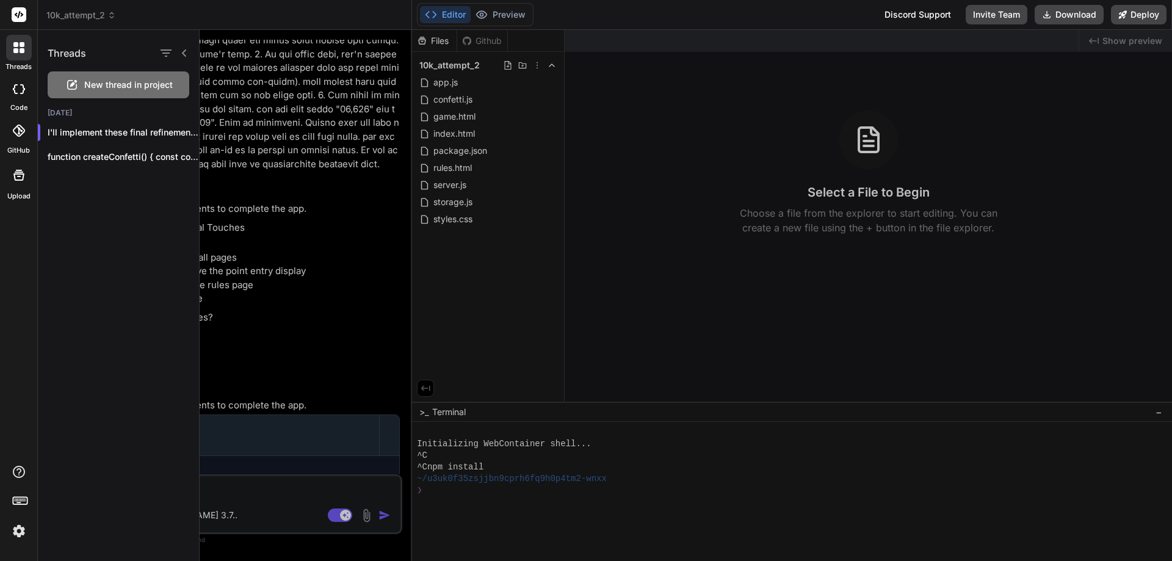
click at [23, 535] on img at bounding box center [19, 531] width 21 height 21
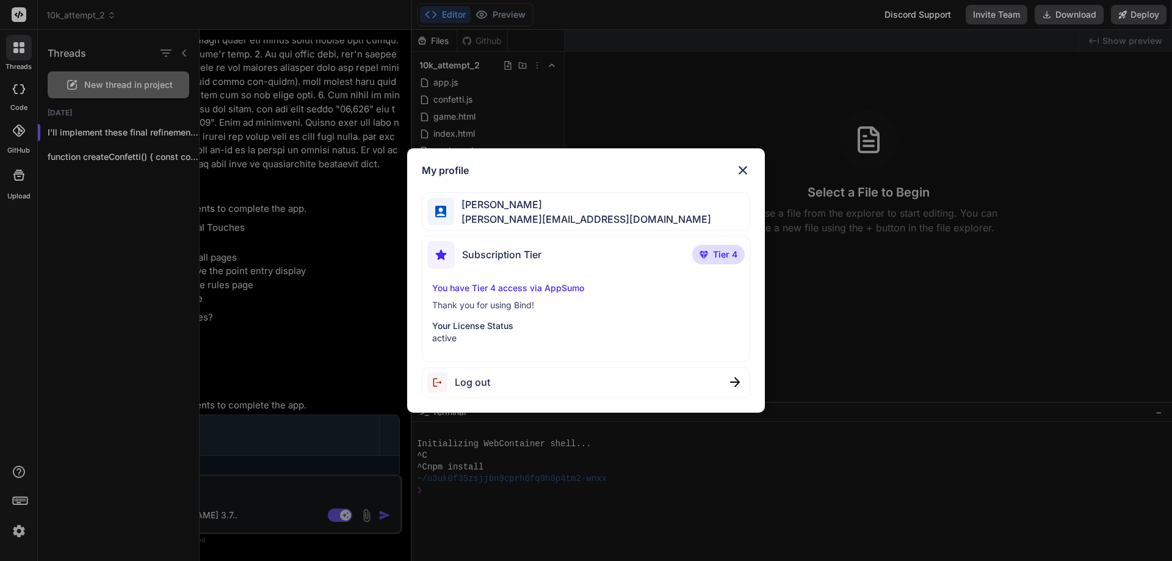
click at [508, 289] on p "You have Tier 4 access via AppSumo" at bounding box center [586, 288] width 308 height 12
click at [499, 307] on p "Thank you for using Bind!" at bounding box center [586, 305] width 308 height 12
click at [716, 255] on span "Tier 4" at bounding box center [725, 254] width 24 height 12
click at [454, 256] on img at bounding box center [440, 254] width 27 height 27
drag, startPoint x: 546, startPoint y: 257, endPoint x: 645, endPoint y: 248, distance: 99.3
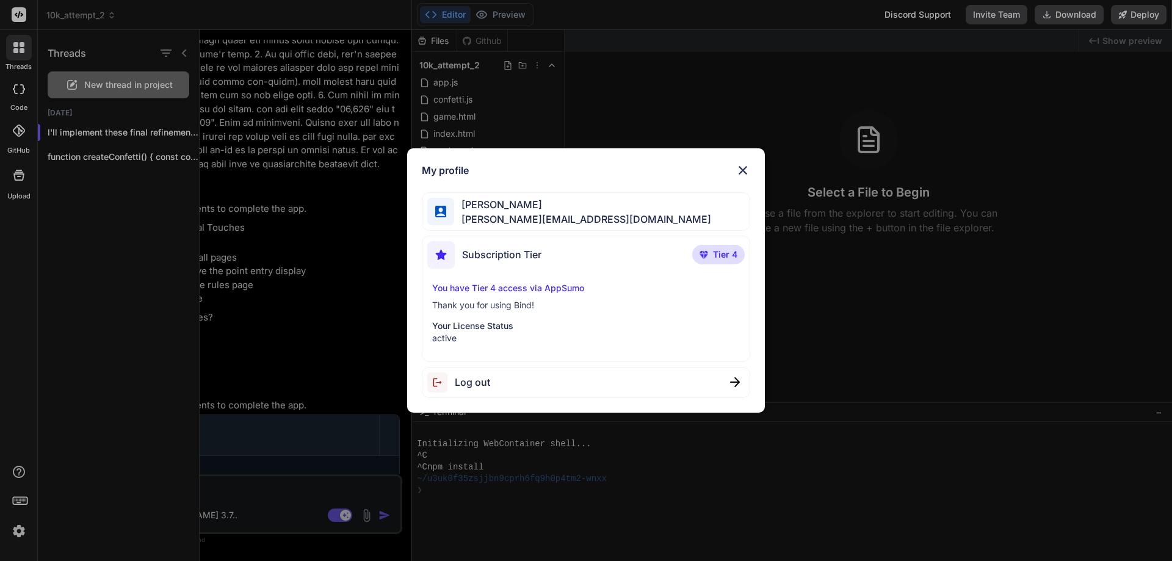
click at [547, 257] on div "Subscription Tier Tier 4" at bounding box center [586, 257] width 318 height 32
click at [731, 256] on span "Tier 4" at bounding box center [725, 254] width 24 height 12
click at [740, 168] on img at bounding box center [743, 170] width 15 height 15
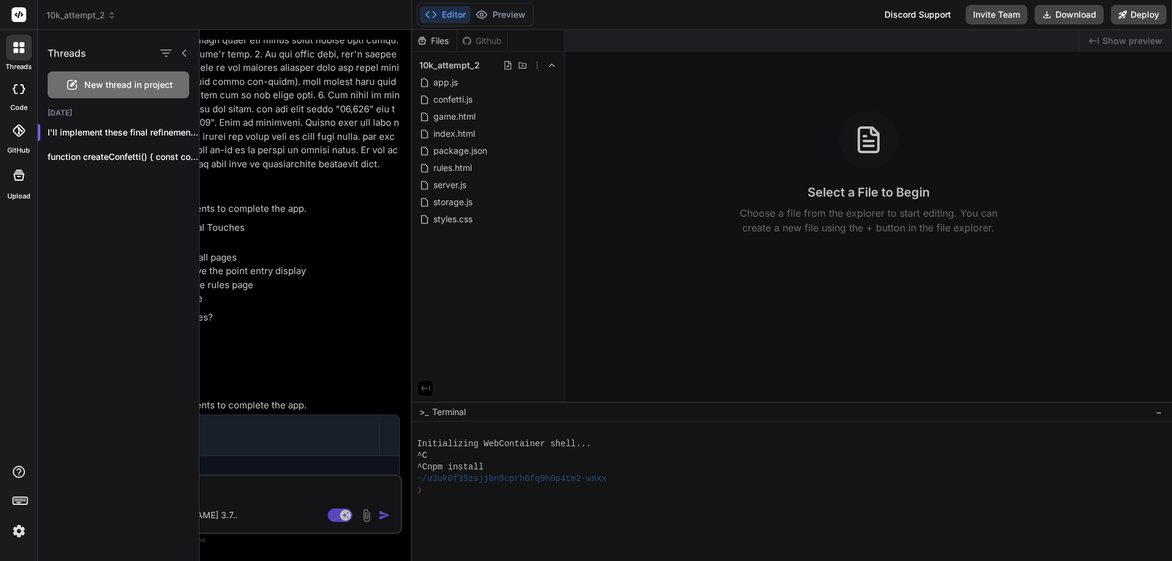
click at [126, 353] on div "Threads New thread in project [DATE] I'll implement these final refinements to …" at bounding box center [119, 295] width 162 height 531
click at [687, 279] on div at bounding box center [686, 295] width 973 height 531
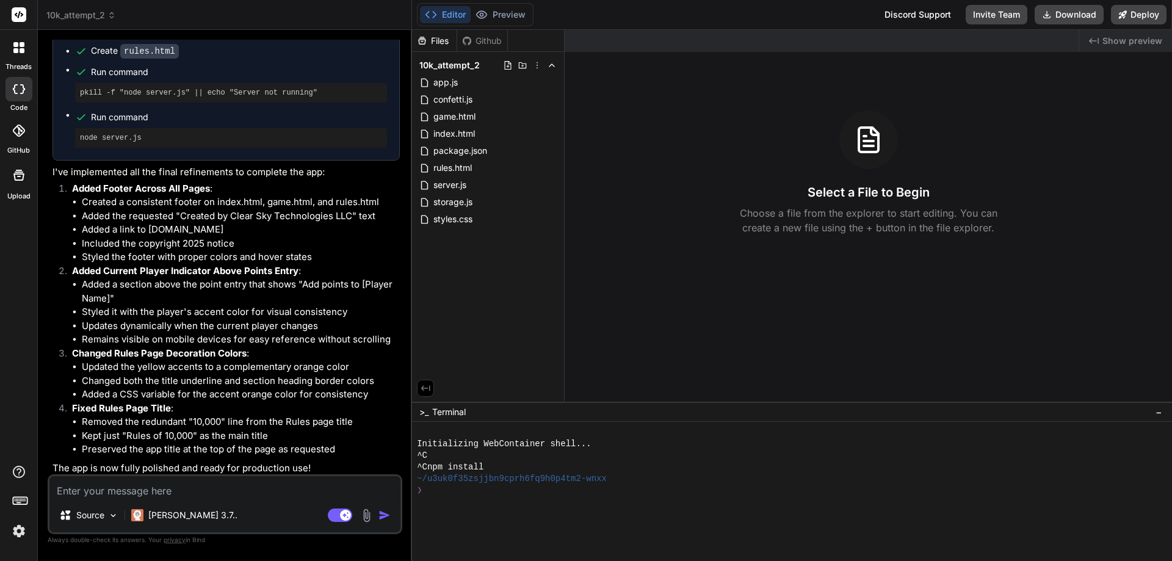
scroll to position [1687, 0]
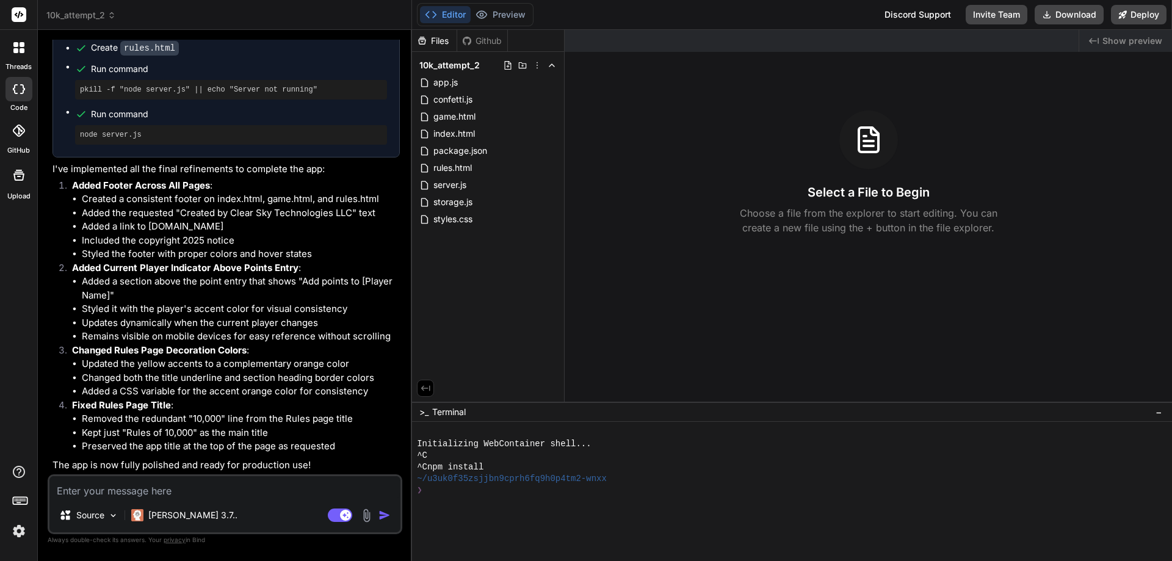
click at [487, 40] on div "Github" at bounding box center [482, 41] width 50 height 12
click at [438, 40] on div "Files" at bounding box center [434, 41] width 45 height 12
click at [487, 35] on div "Files Github" at bounding box center [460, 41] width 96 height 22
type textarea "x"
